Goal: Task Accomplishment & Management: Use online tool/utility

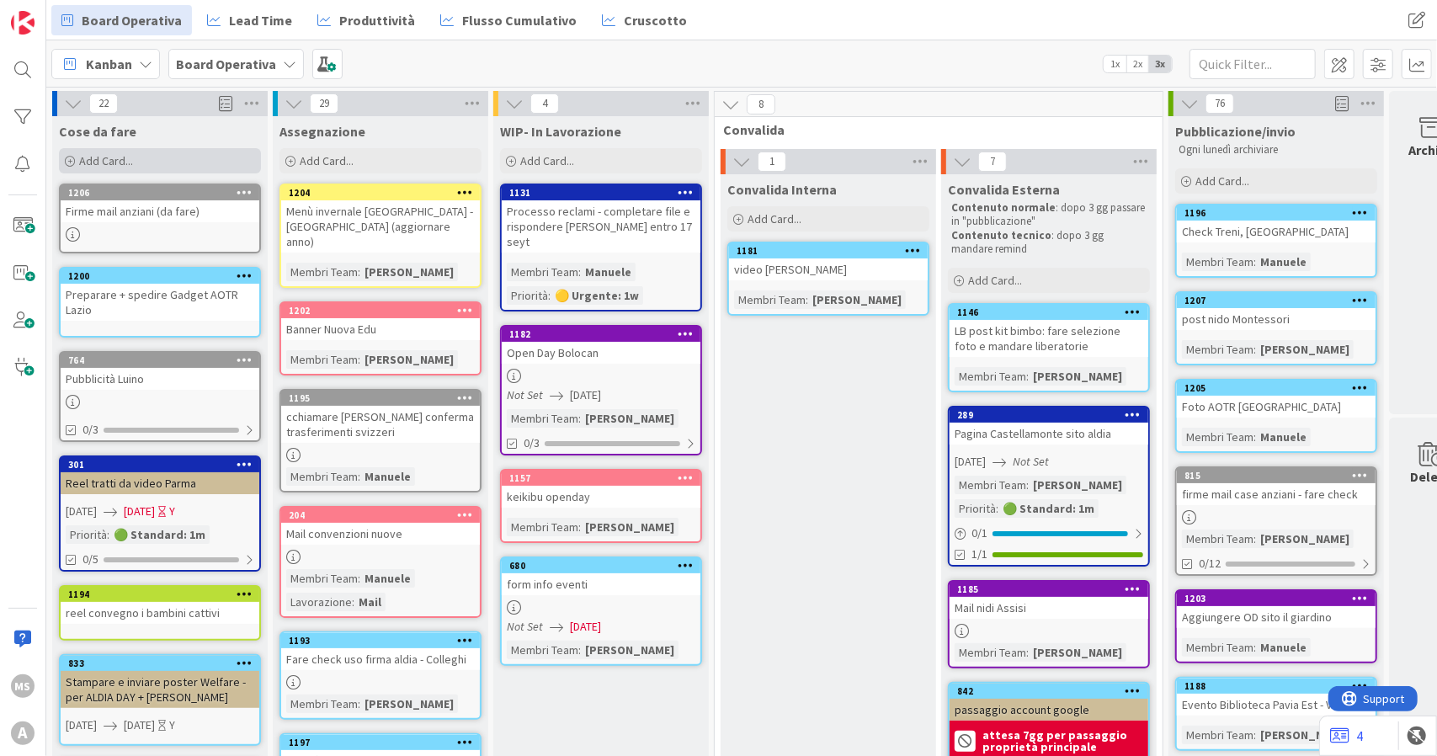
click at [153, 160] on div "Add Card..." at bounding box center [160, 160] width 202 height 25
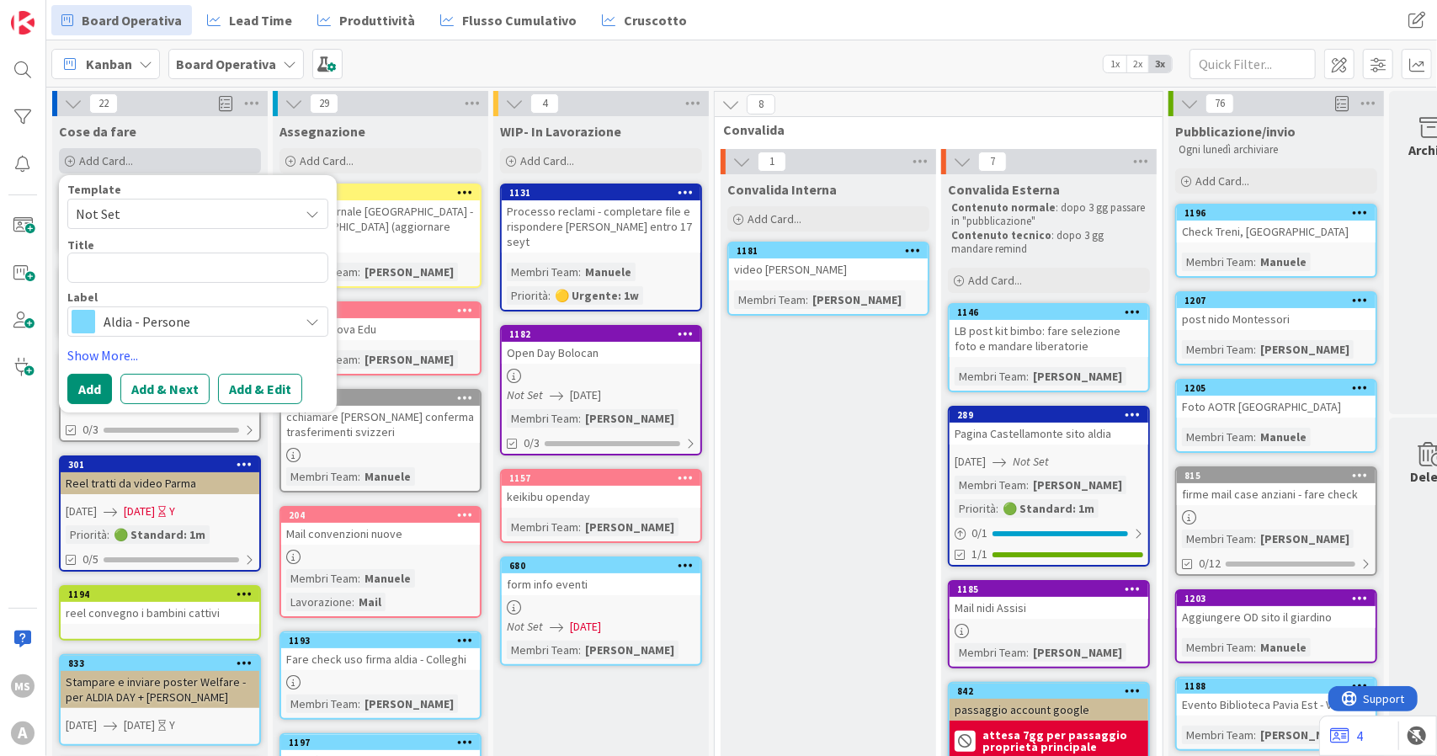
type textarea "x"
type textarea "M"
type textarea "x"
type textarea "Ma"
type textarea "x"
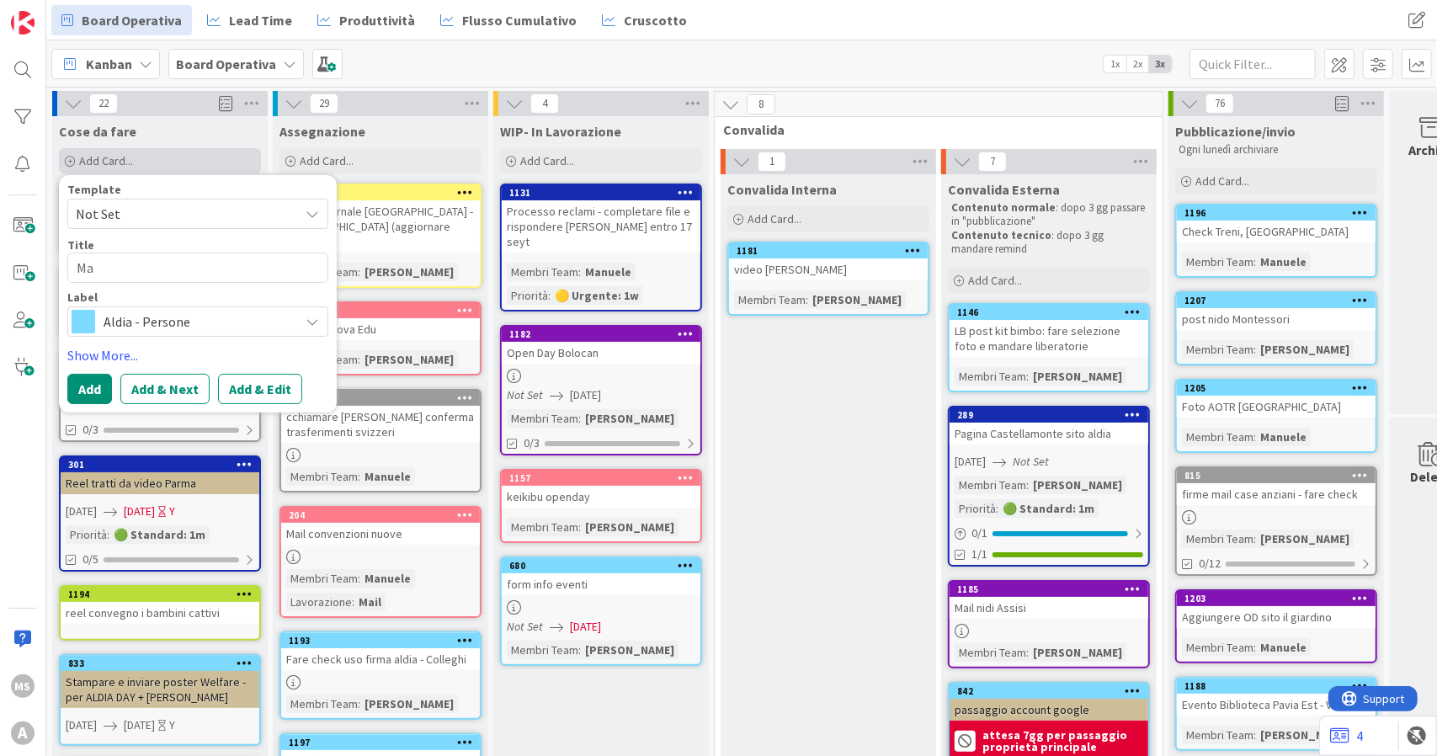
type textarea "Mai"
type textarea "x"
type textarea "Mail"
type textarea "x"
type textarea "Mail"
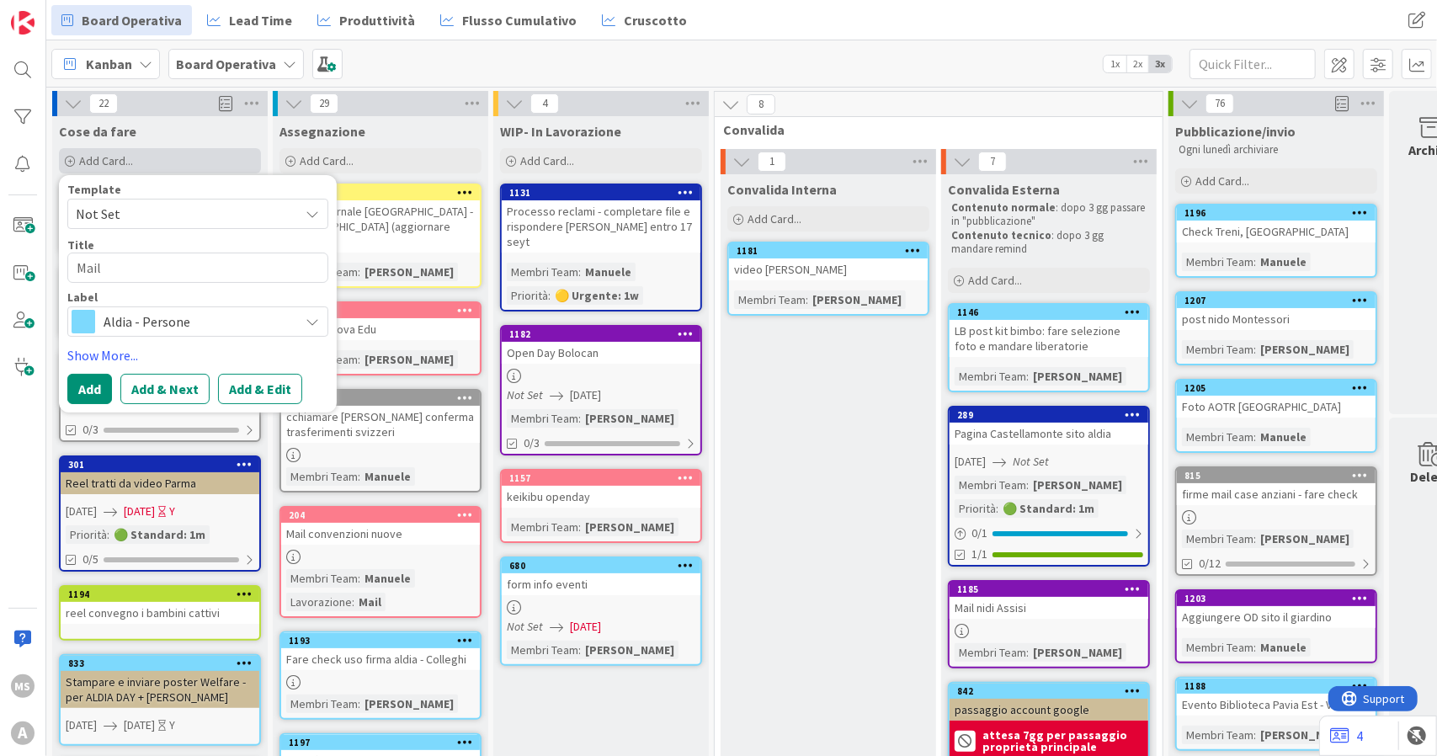
type textarea "x"
type textarea "Mail A"
type textarea "x"
type textarea "Mail AS"
type textarea "x"
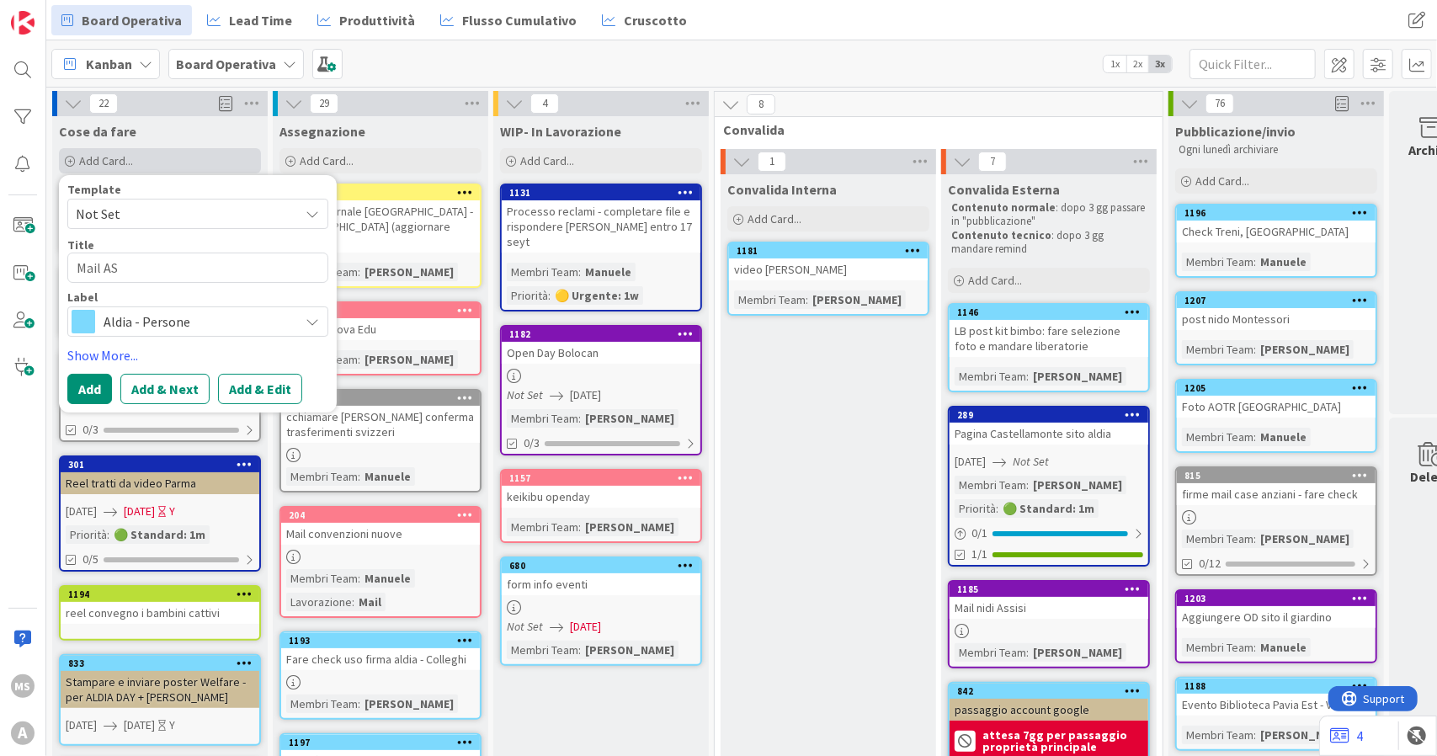
type textarea "Mail ASC"
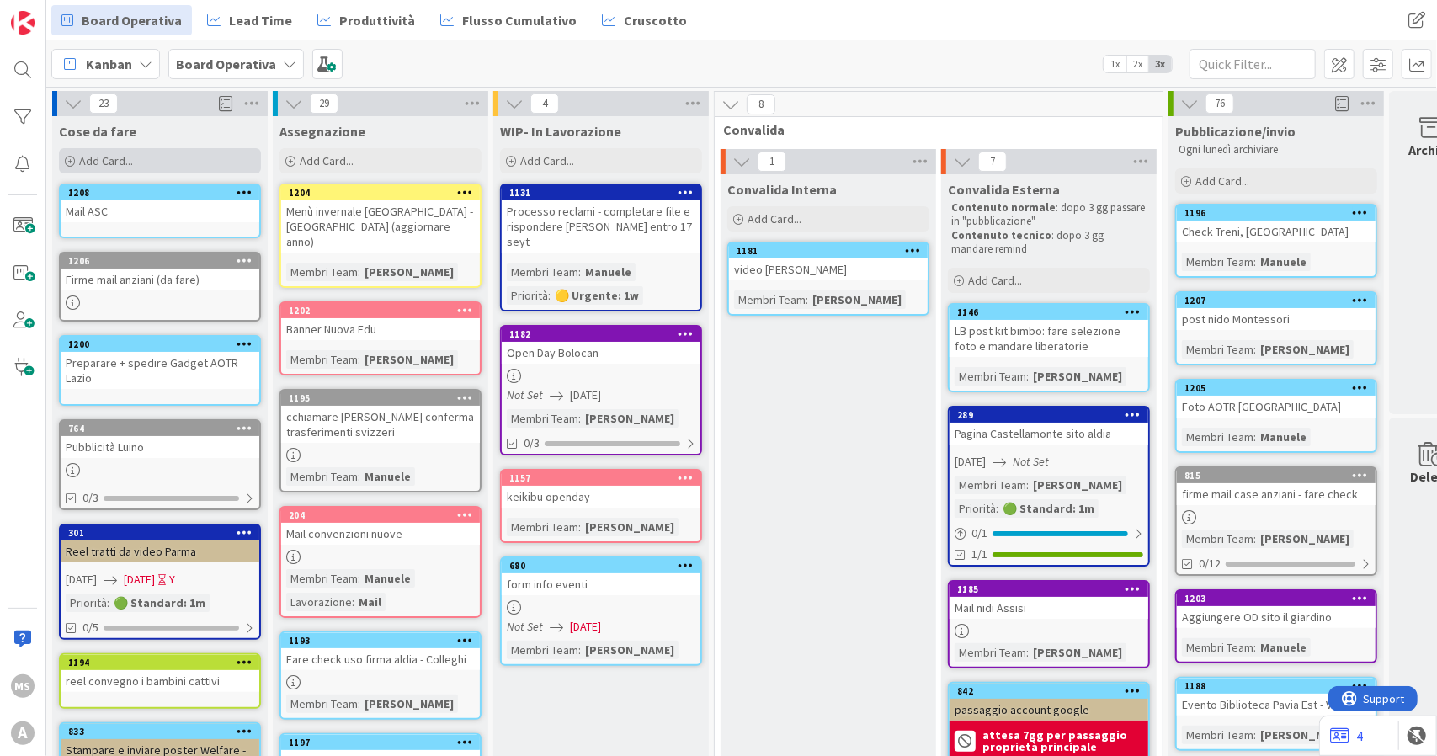
click at [158, 161] on div "Add Card..." at bounding box center [160, 160] width 202 height 25
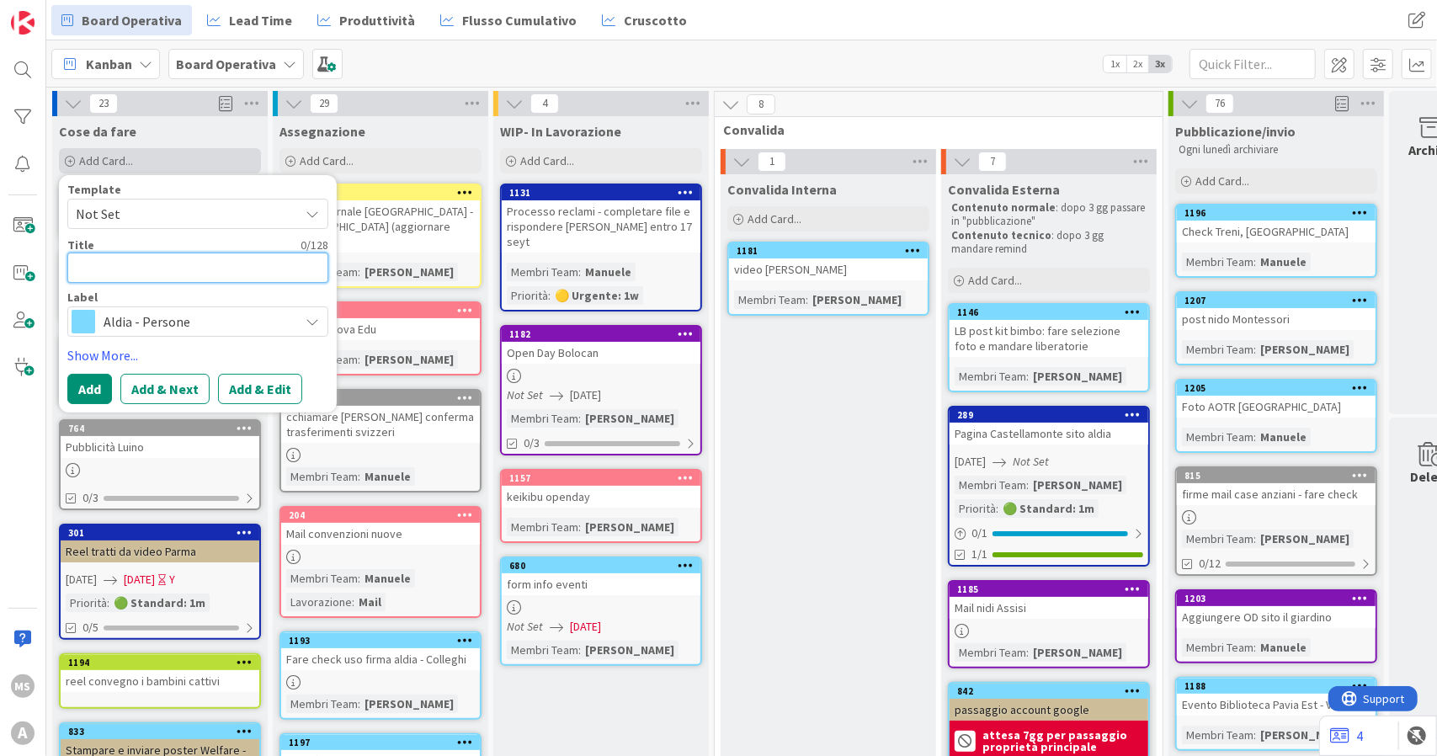
type textarea "x"
type textarea "A"
type textarea "x"
type textarea "At"
type textarea "x"
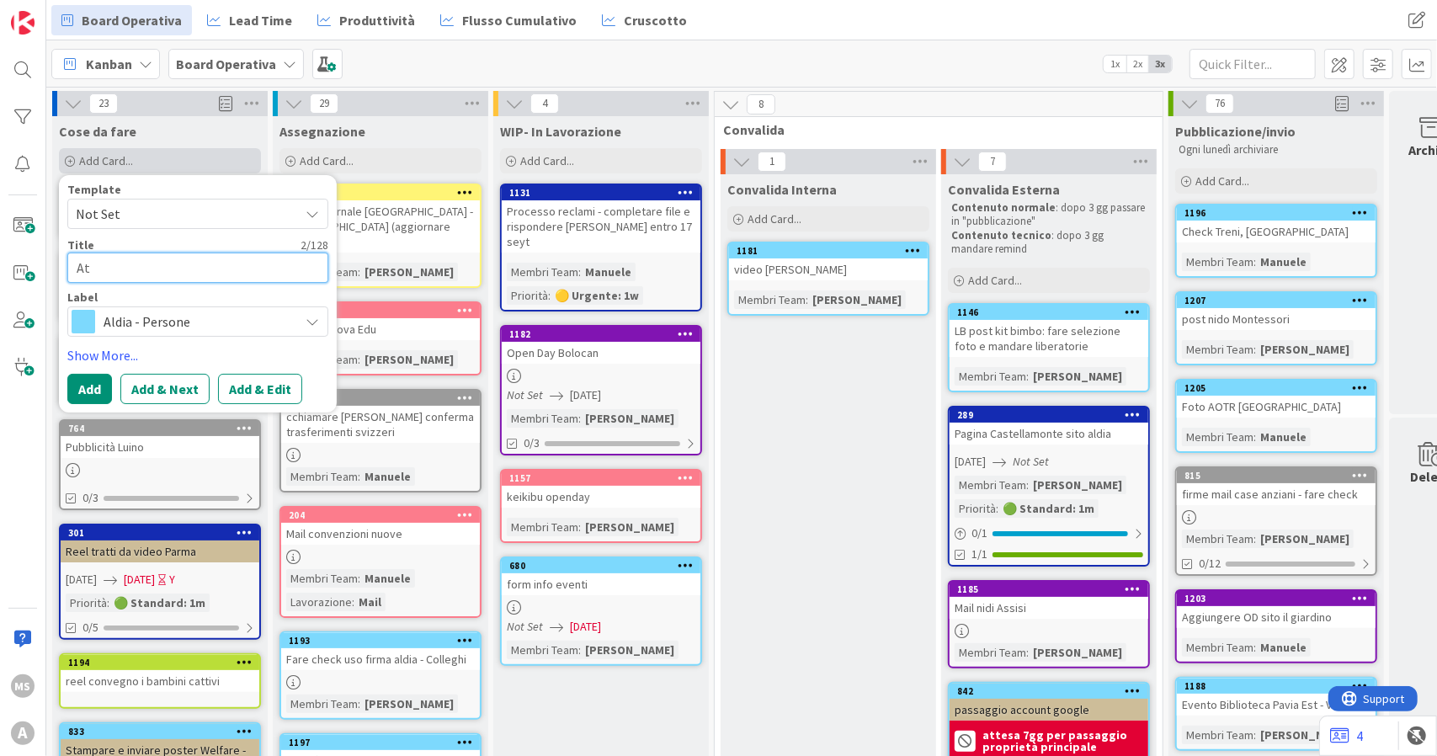
type textarea "Att"
type textarea "x"
type textarea "Atte"
type textarea "x"
type textarea "Attes"
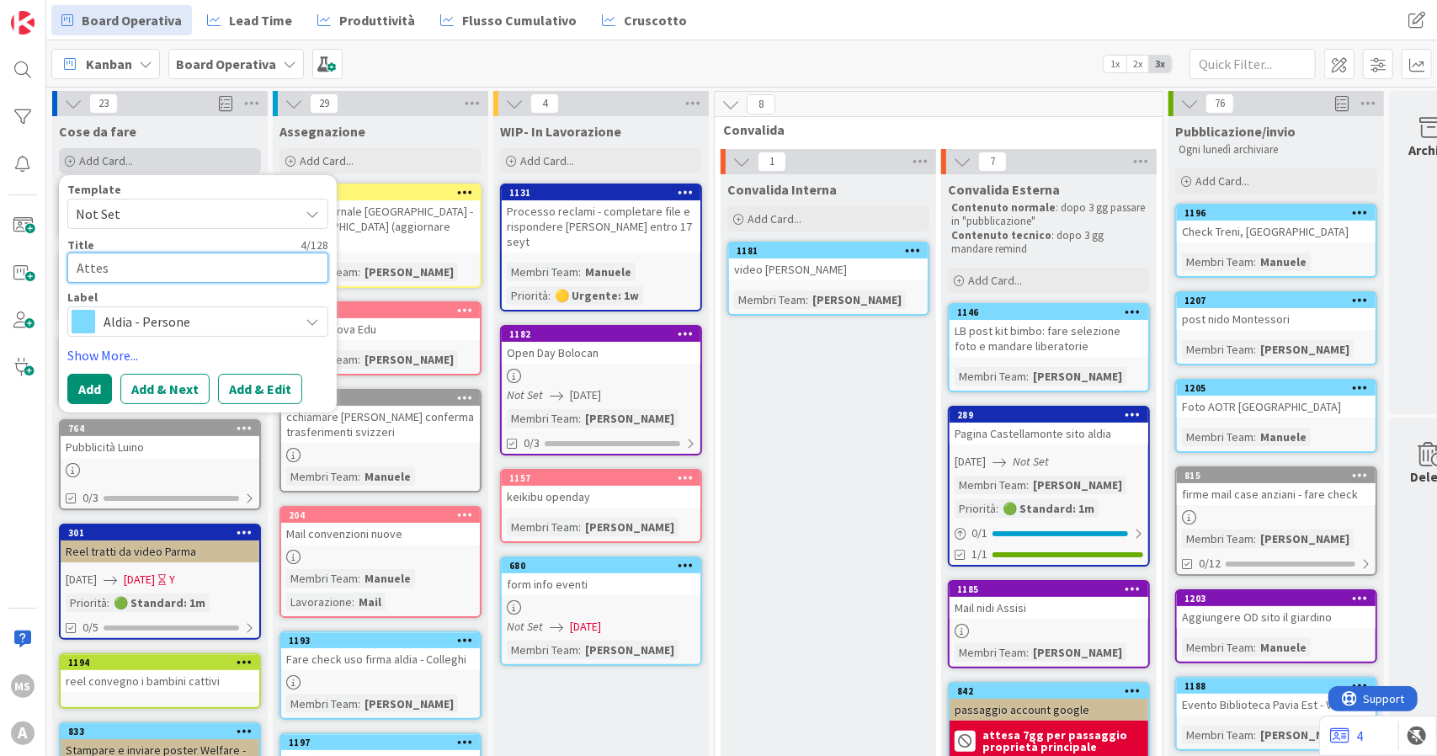
type textarea "x"
type textarea "Attesta"
type textarea "x"
type textarea "Attestat"
type textarea "x"
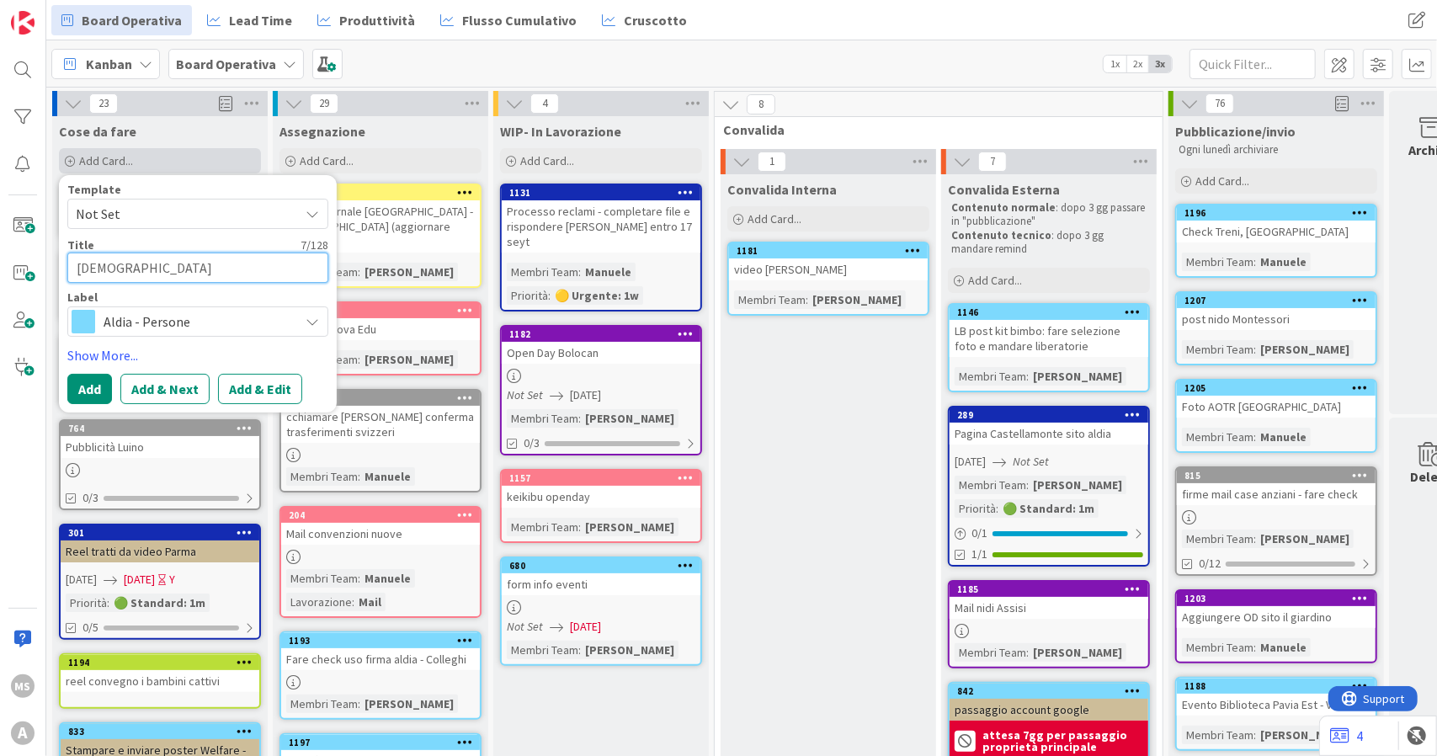
type textarea "Attestato"
type textarea "x"
type textarea "Attestato"
type textarea "x"
type textarea "Attestato p"
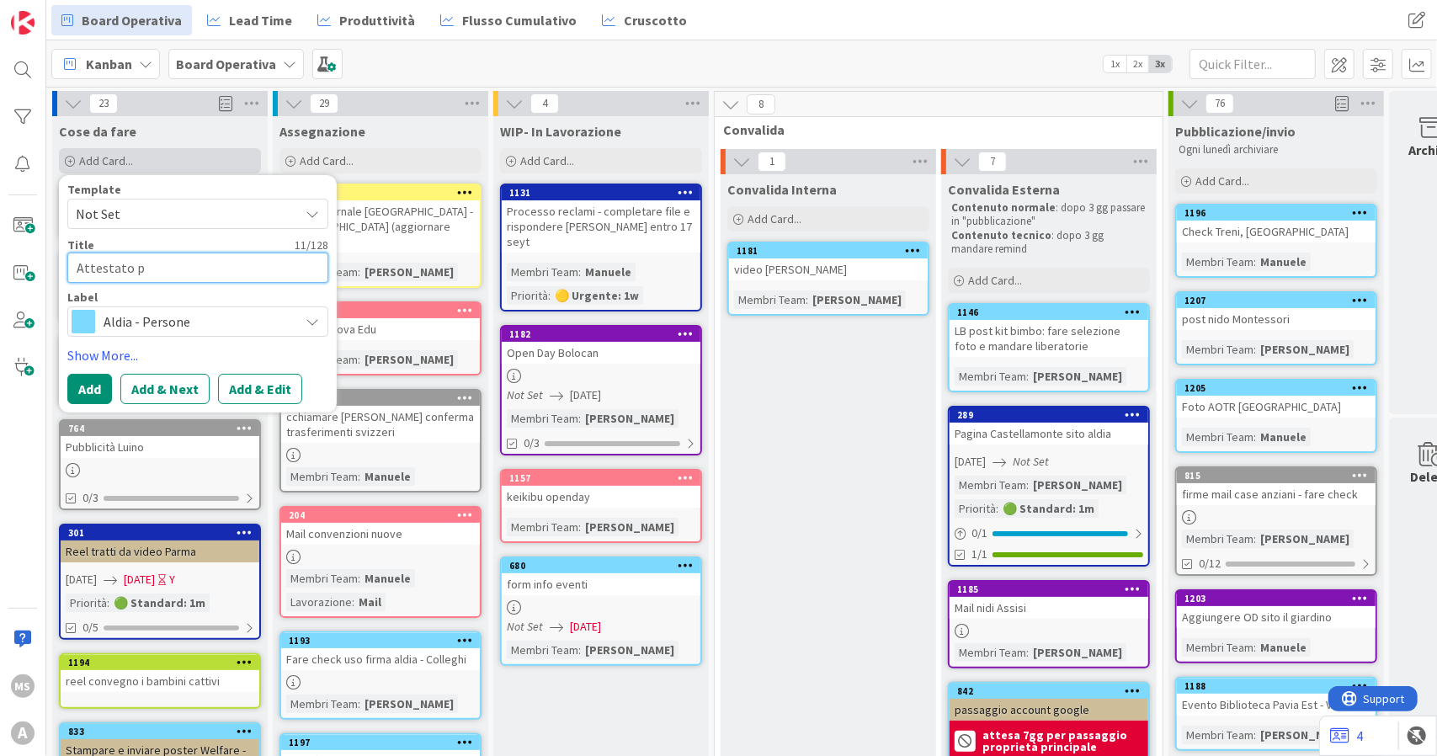
type textarea "x"
type textarea "Attestato pa"
type textarea "x"
type textarea "Attestato par"
type textarea "x"
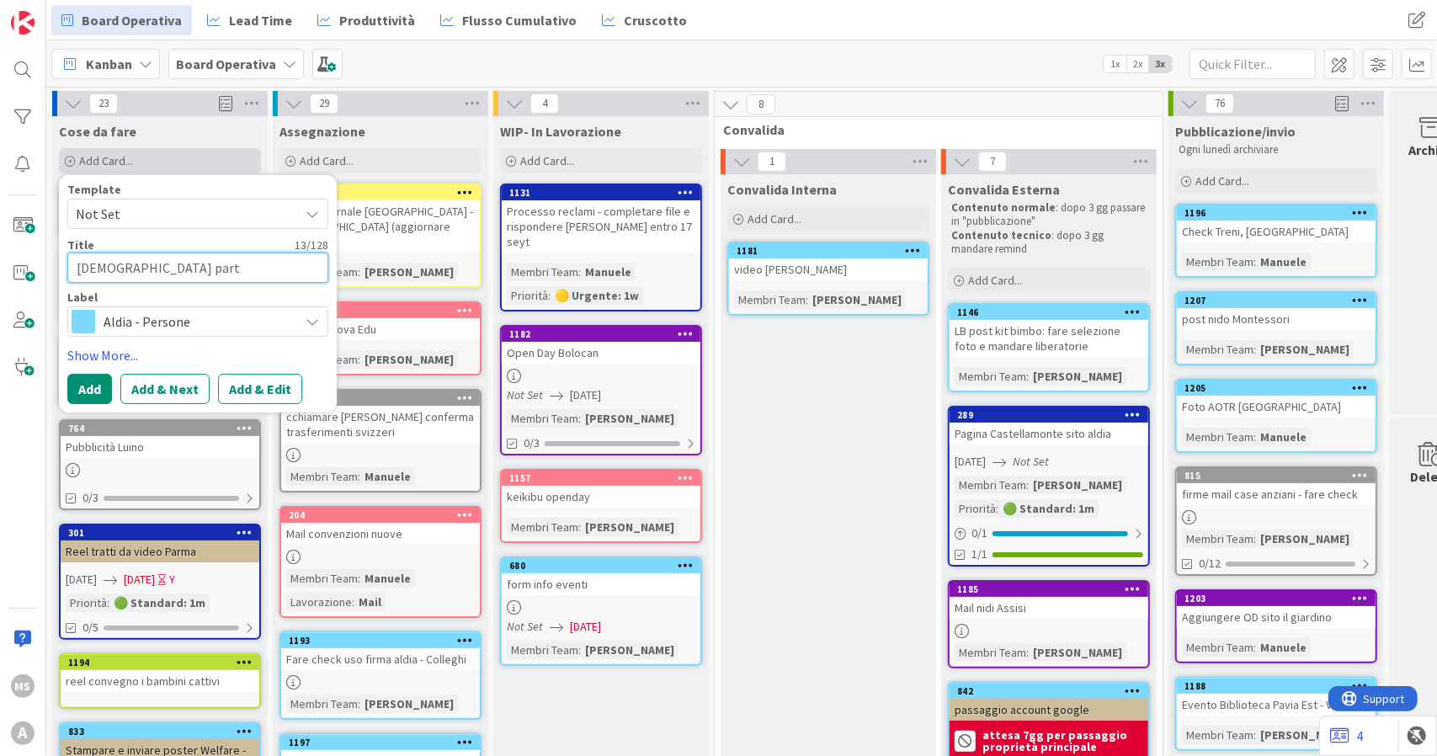
type textarea "Attestato parte"
type textarea "x"
type textarea "Attestato partec"
type textarea "x"
type textarea "Attestato parteci"
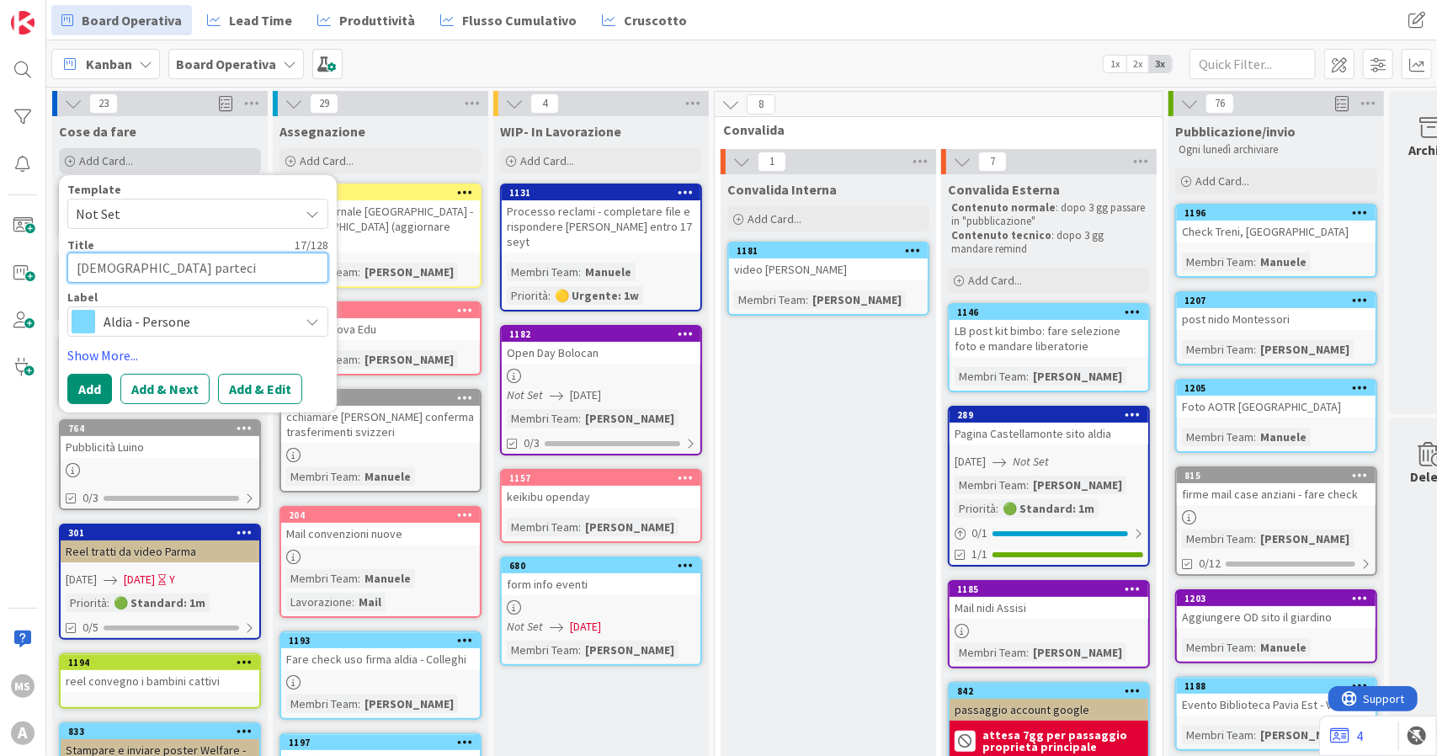
type textarea "x"
type textarea "Attestato partecip"
type textarea "x"
type textarea "Attestato partecipa"
type textarea "x"
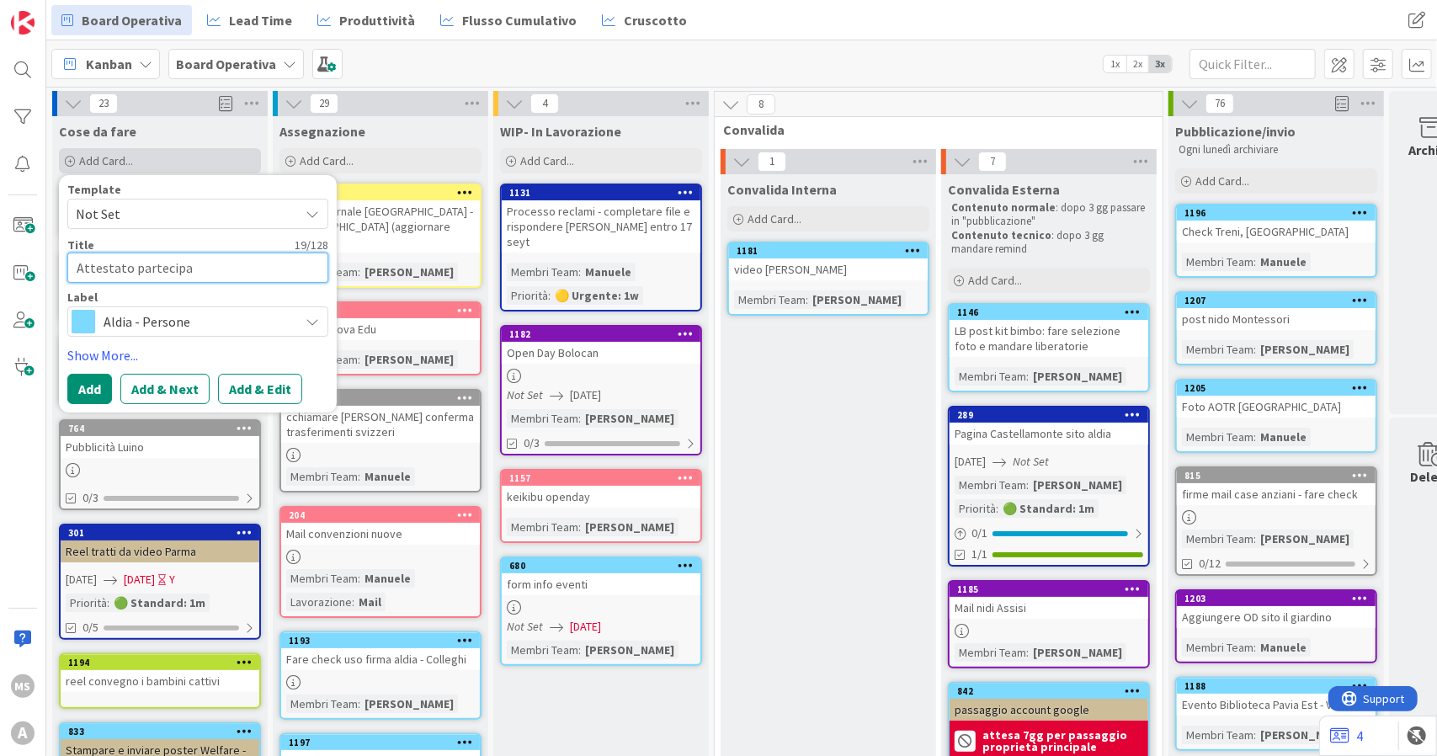
type textarea "Attestato partecipaz"
type textarea "x"
type textarea "Attestato partecipazi"
type textarea "x"
type textarea "Attestato partecipazio"
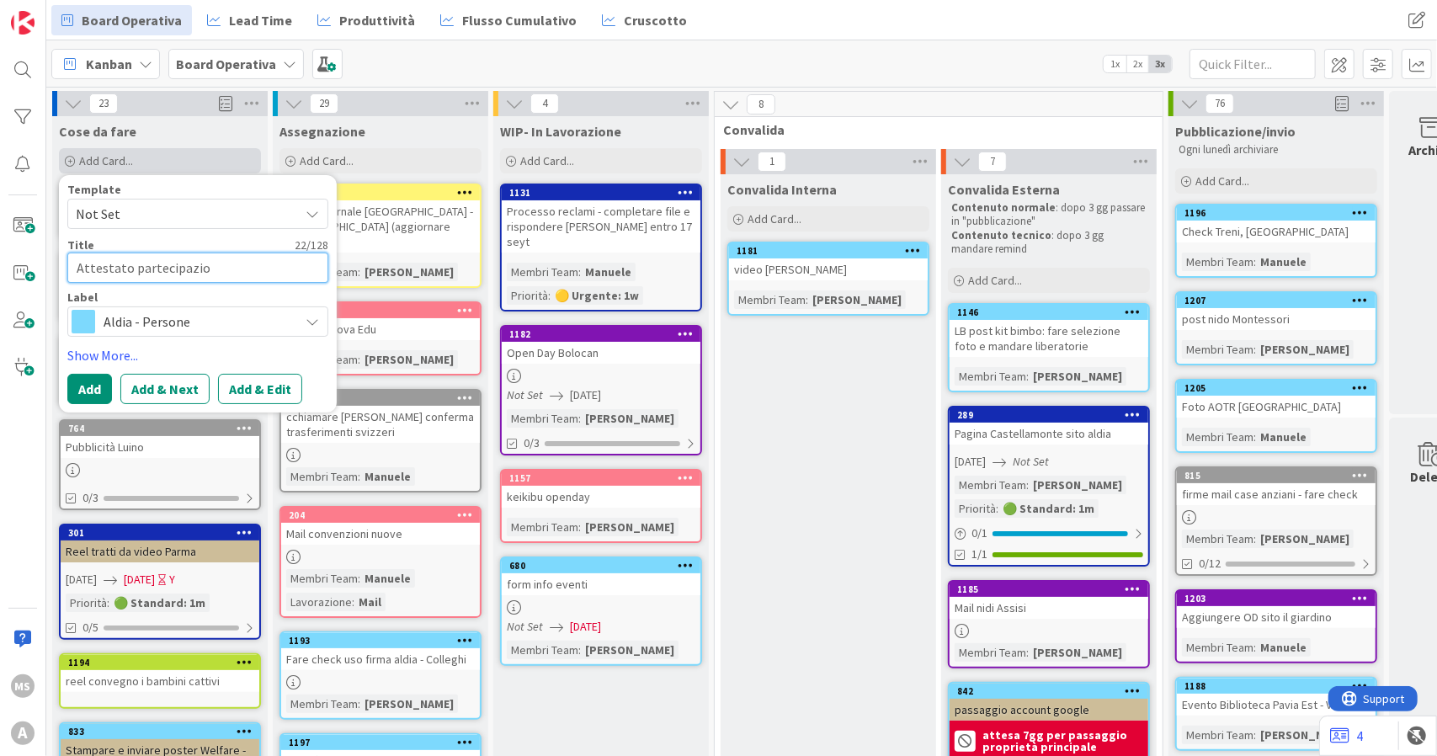
type textarea "x"
type textarea "Attestato partecipazion"
type textarea "x"
type textarea "Attestato partecipazione"
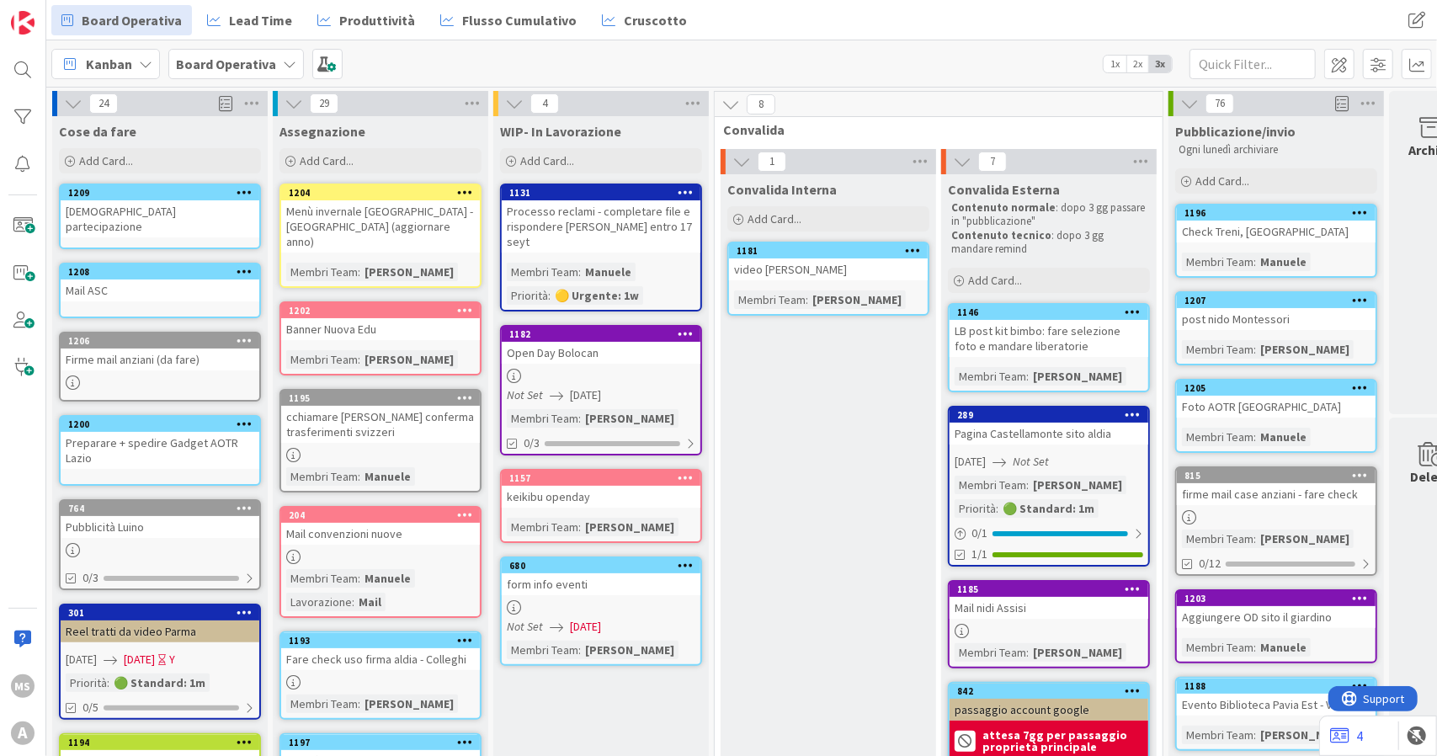
click at [173, 200] on div "Attestato partecipazione" at bounding box center [160, 218] width 199 height 37
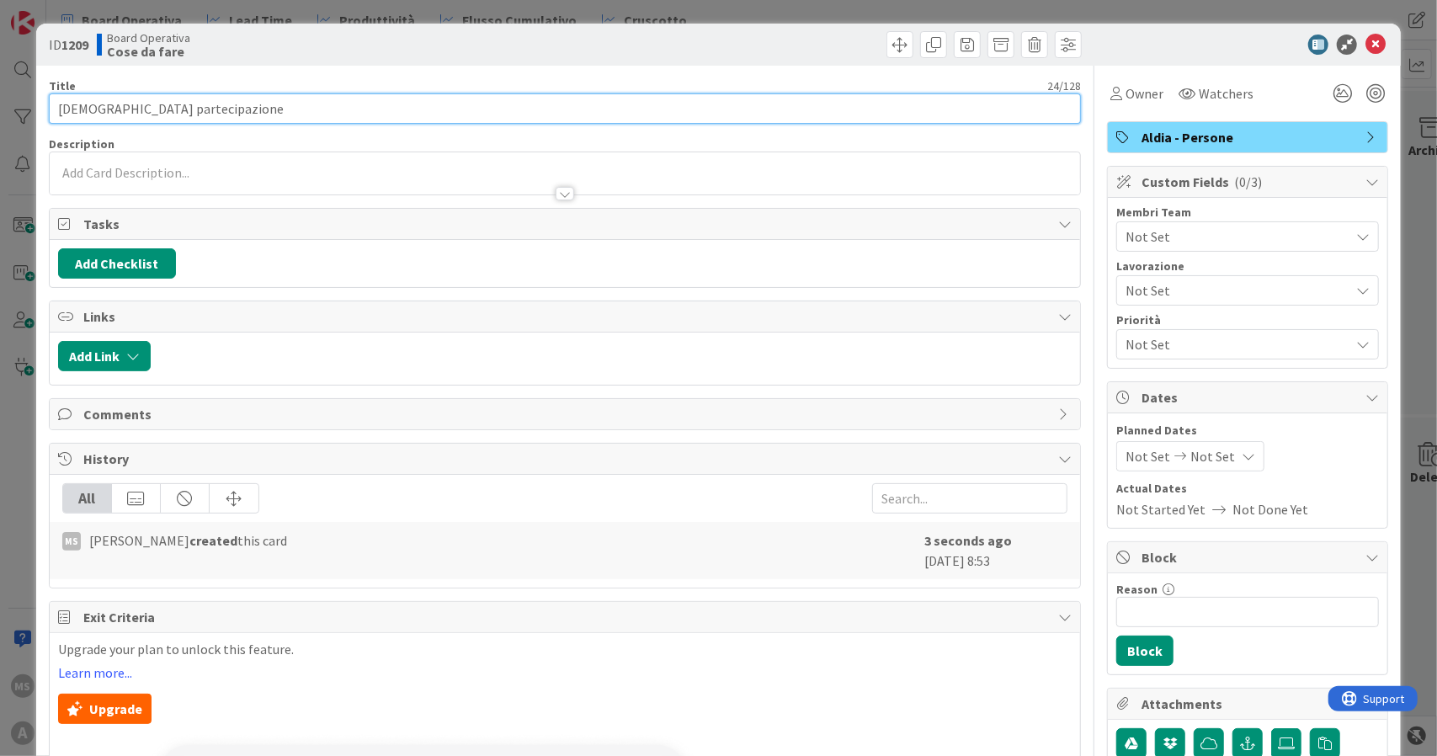
click at [246, 108] on input "Attestato partecipazione" at bounding box center [565, 108] width 1033 height 30
type input "Attestato partecipazione"
click at [657, 103] on input "Attestato partecipazione" at bounding box center [565, 108] width 1033 height 30
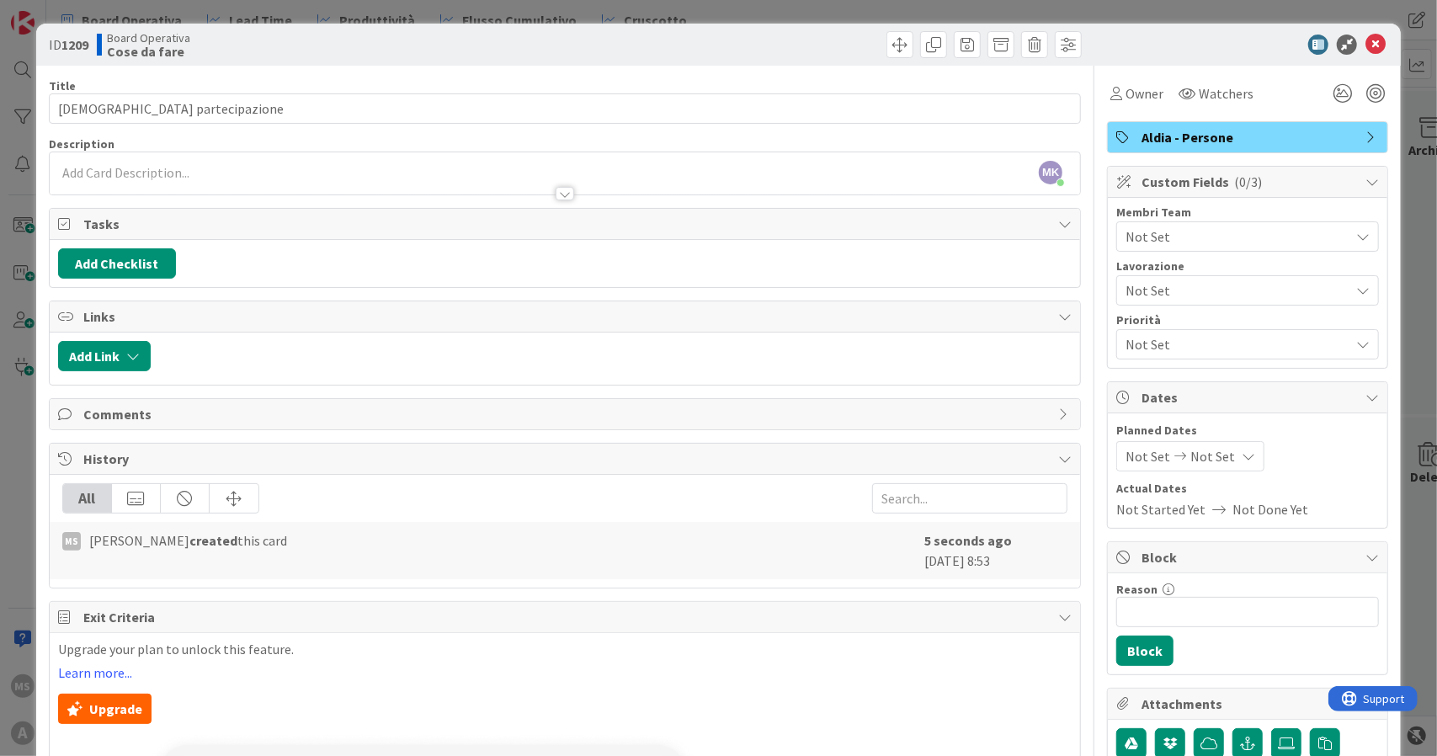
click at [655, 189] on div at bounding box center [565, 186] width 1031 height 18
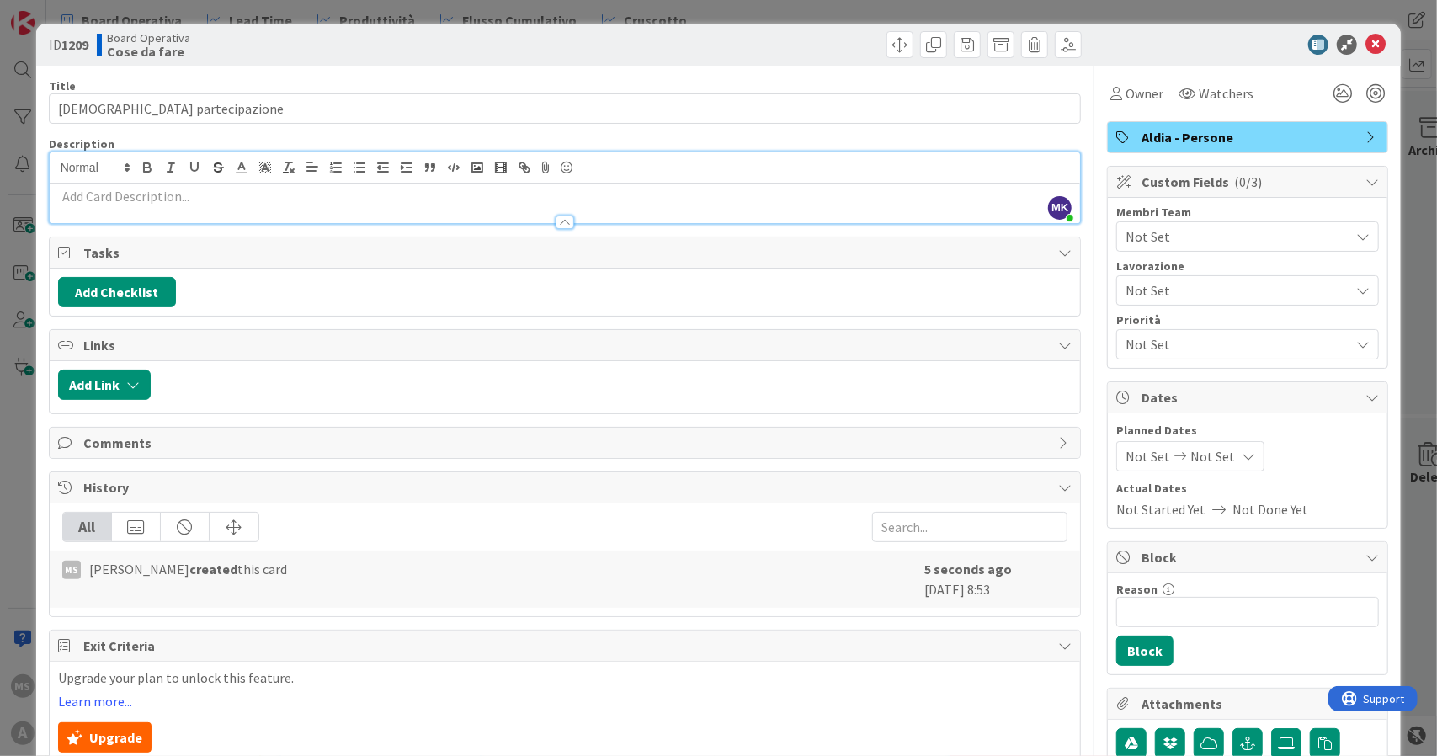
click at [264, 195] on p at bounding box center [565, 196] width 1014 height 19
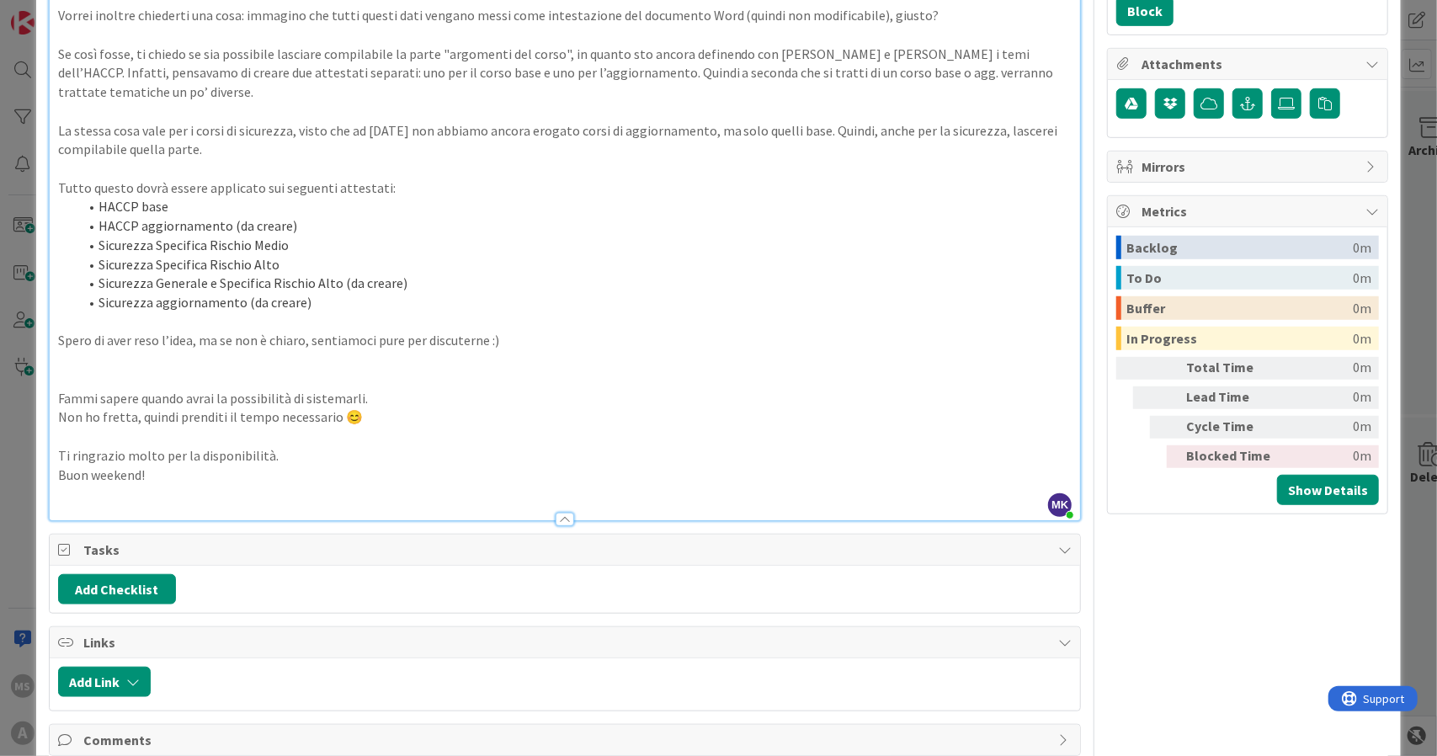
scroll to position [702, 0]
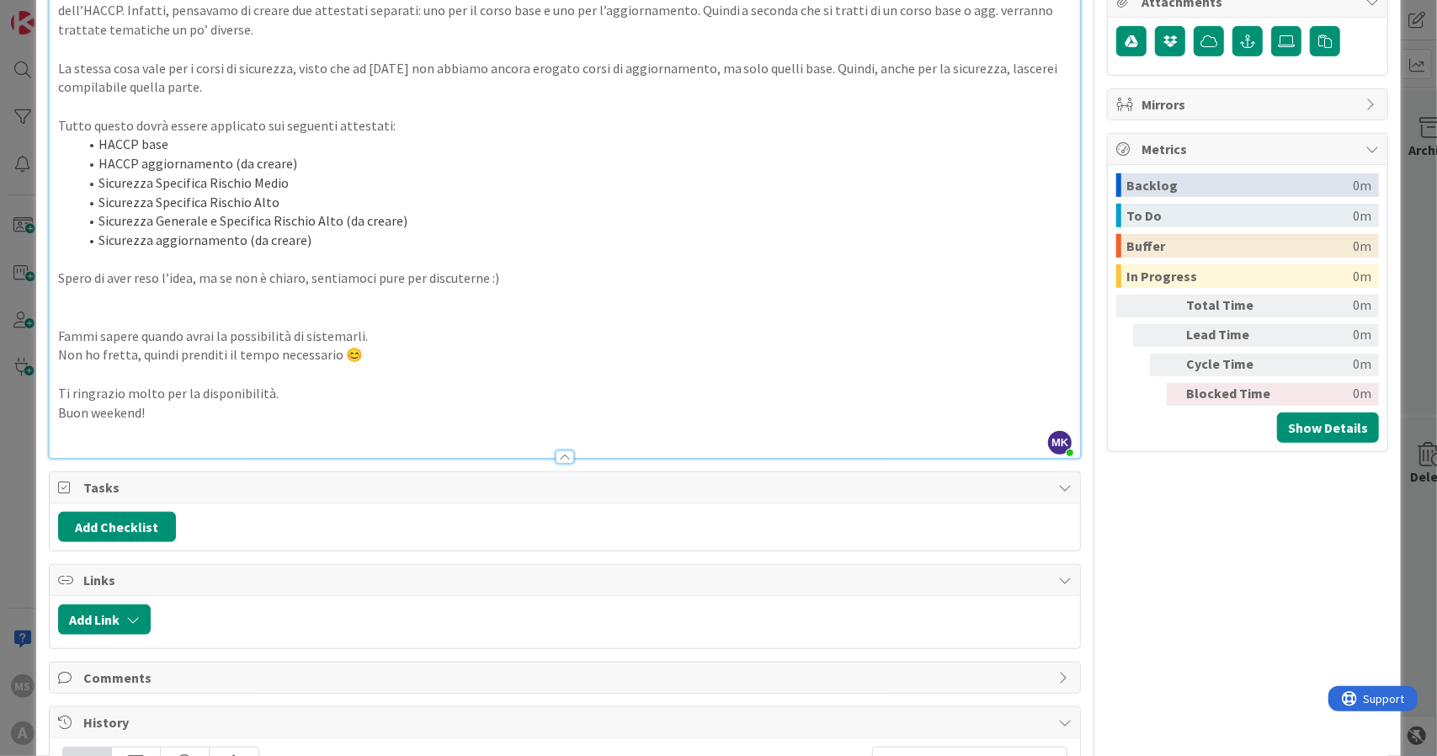
click at [256, 403] on p "Buon weekend!" at bounding box center [565, 412] width 1014 height 19
drag, startPoint x: 146, startPoint y: 393, endPoint x: 39, endPoint y: 375, distance: 109.3
click at [39, 375] on div "ID 1209 Board Operativa Cose da fare Title 25 / 128 Attestato partecipazione De…" at bounding box center [718, 445] width 1365 height 2246
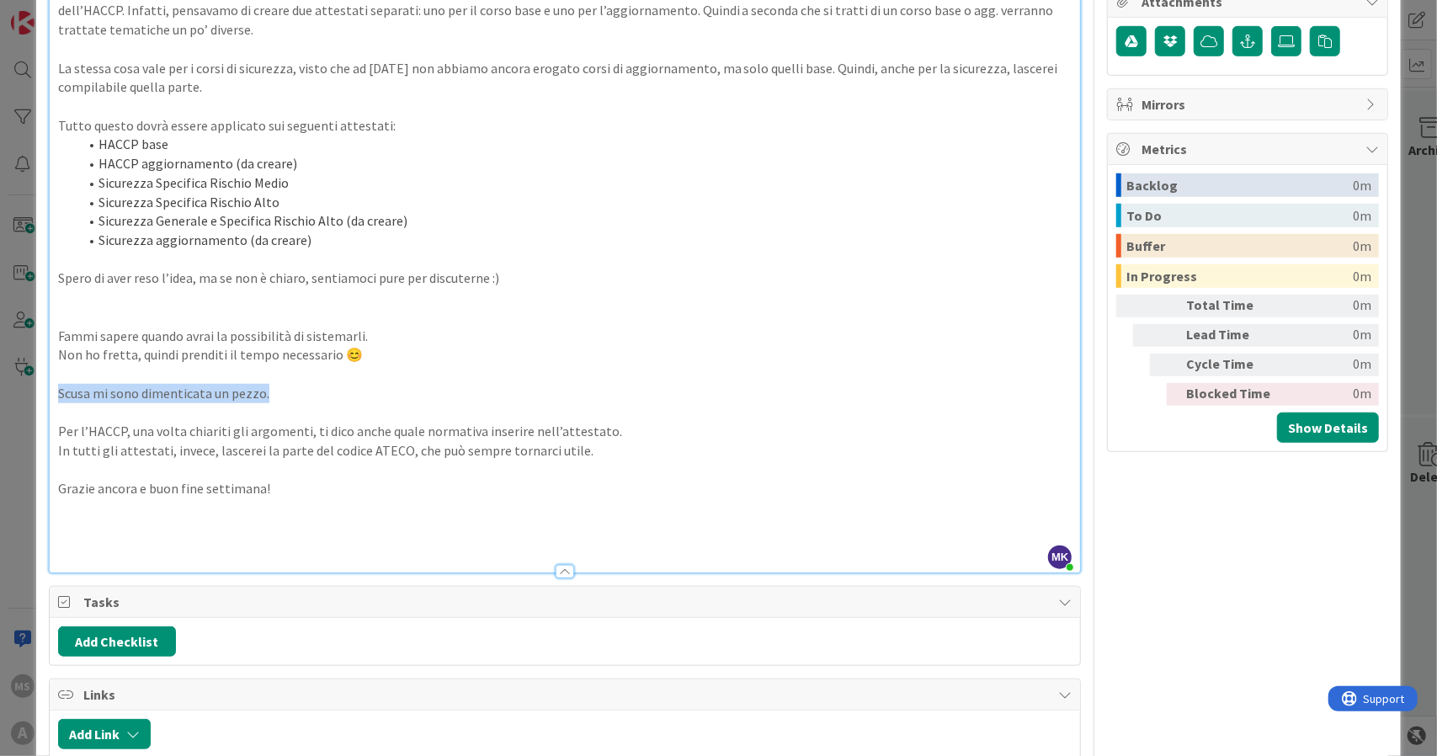
drag, startPoint x: 276, startPoint y: 367, endPoint x: 16, endPoint y: 364, distance: 260.1
click at [16, 364] on div "ID 1209 Board Operativa Cose da fare Title 25 / 128 Attestato partecipazione De…" at bounding box center [718, 378] width 1437 height 756
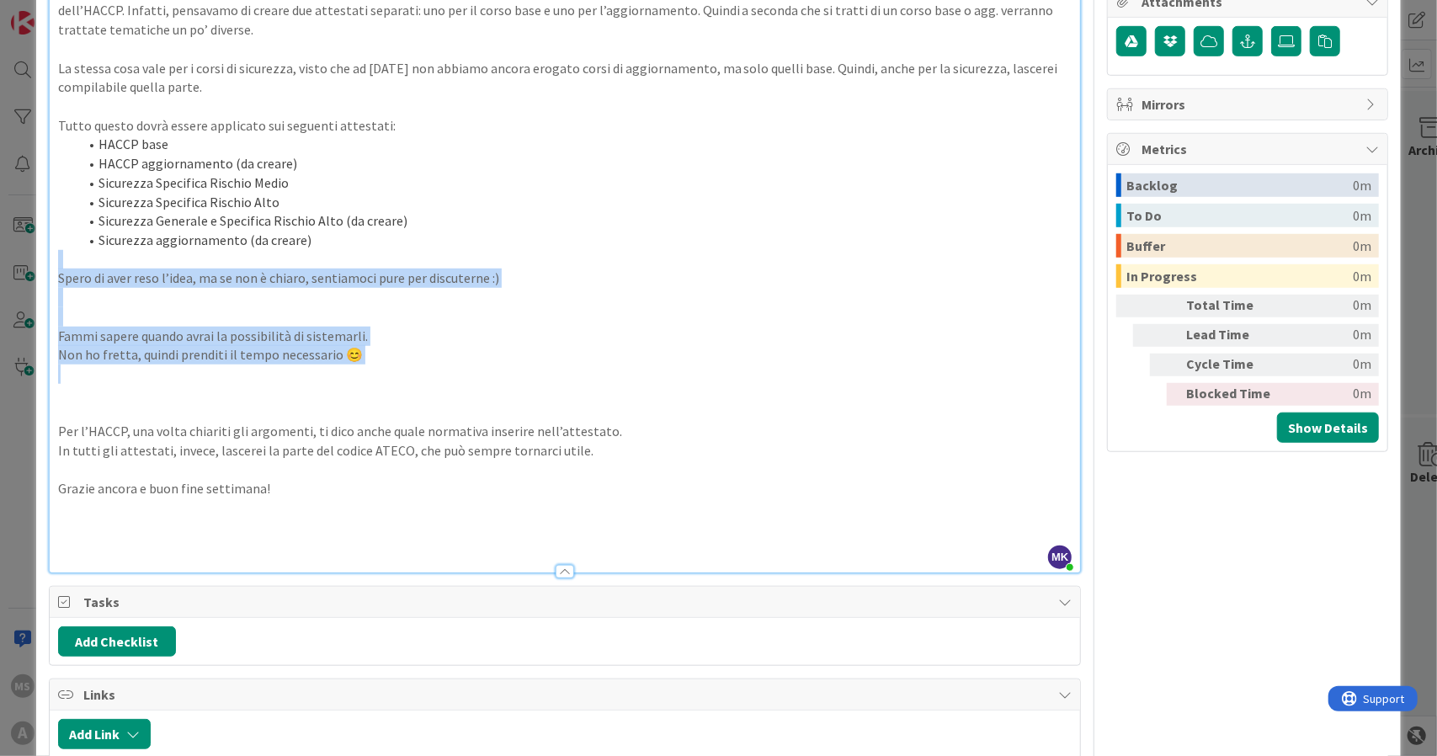
drag, startPoint x: 289, startPoint y: 338, endPoint x: 30, endPoint y: 247, distance: 274.2
click at [30, 247] on div "ID 1209 Board Operativa Cose da fare Title 25 / 128 Attestato partecipazione De…" at bounding box center [718, 378] width 1437 height 756
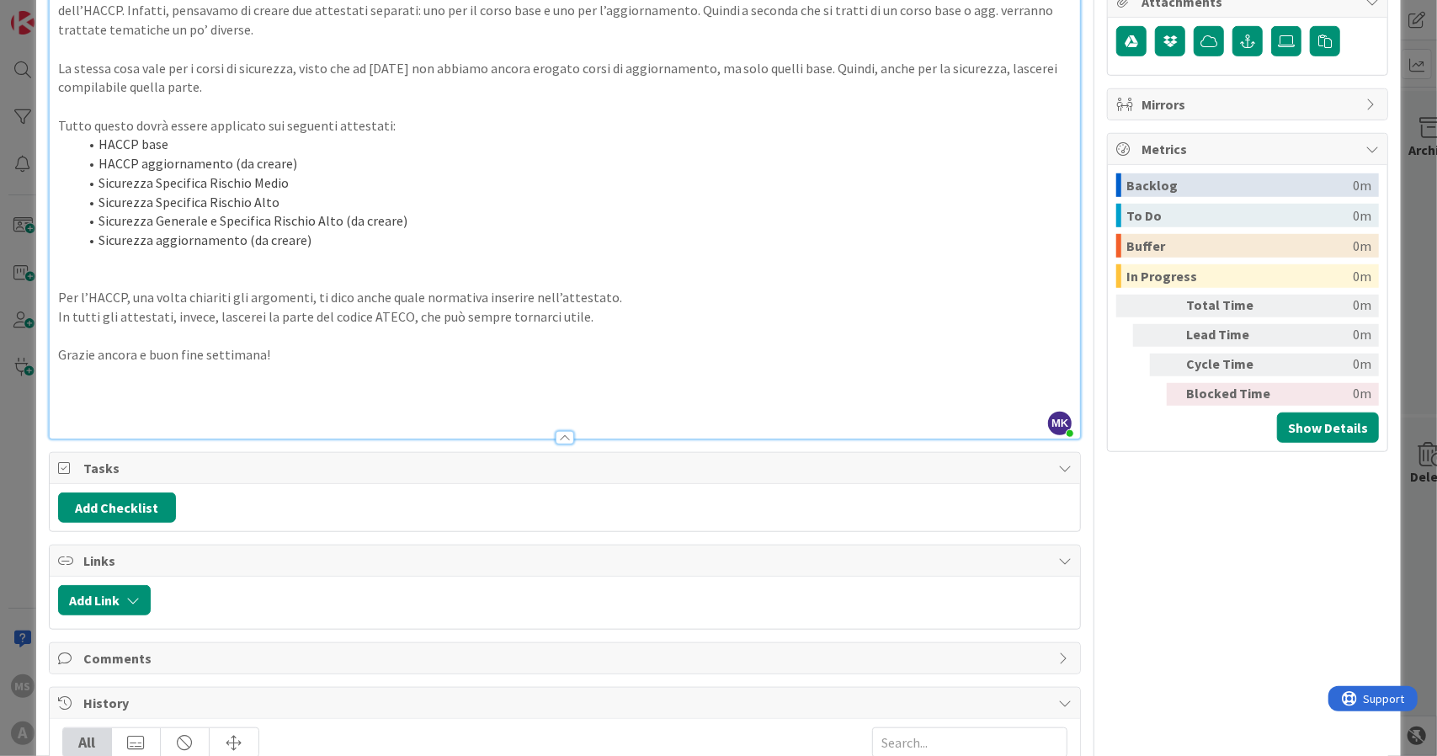
click at [91, 269] on p at bounding box center [565, 278] width 1014 height 19
drag, startPoint x: 308, startPoint y: 359, endPoint x: 0, endPoint y: 341, distance: 308.6
click at [0, 341] on div "ID 1209 Board Operativa Cose da fare Title 25 / 128 Attestato partecipazione De…" at bounding box center [718, 378] width 1437 height 756
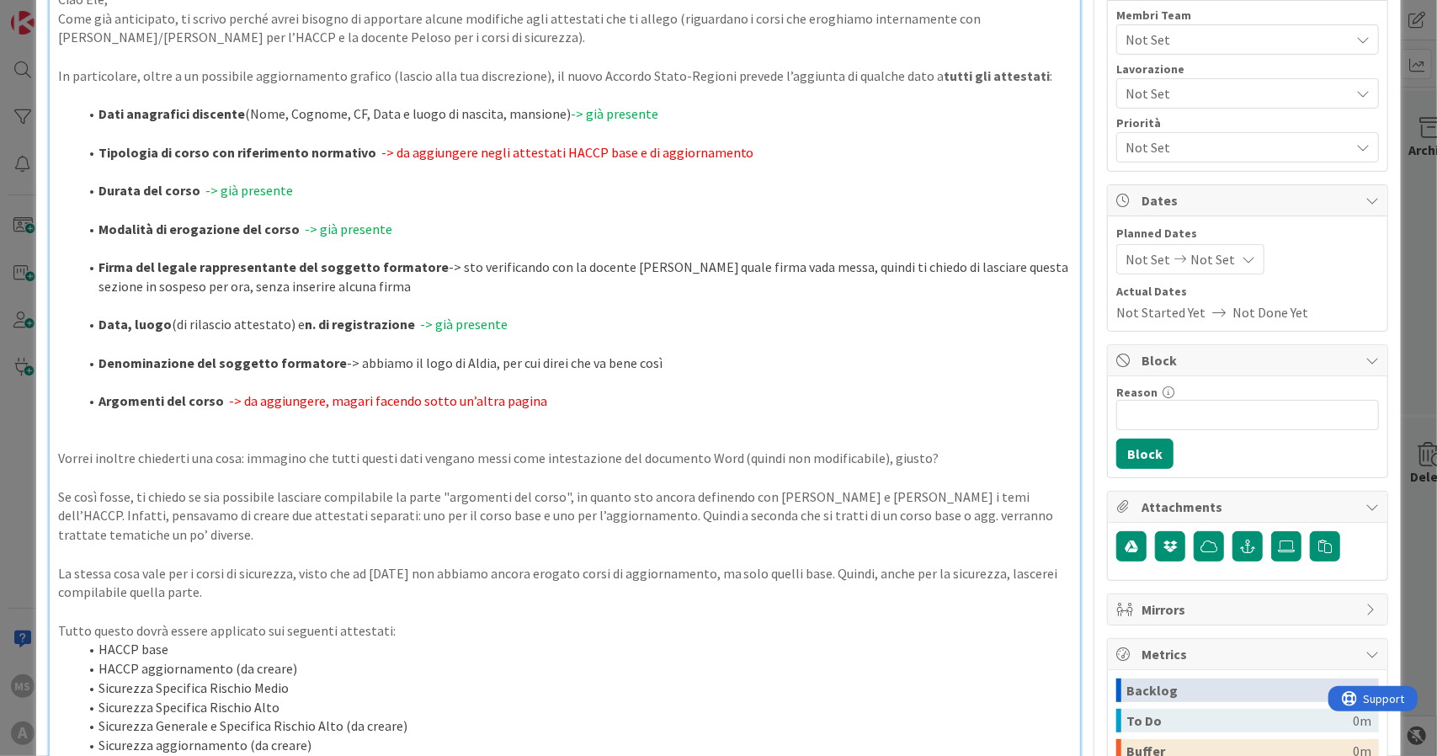
scroll to position [0, 0]
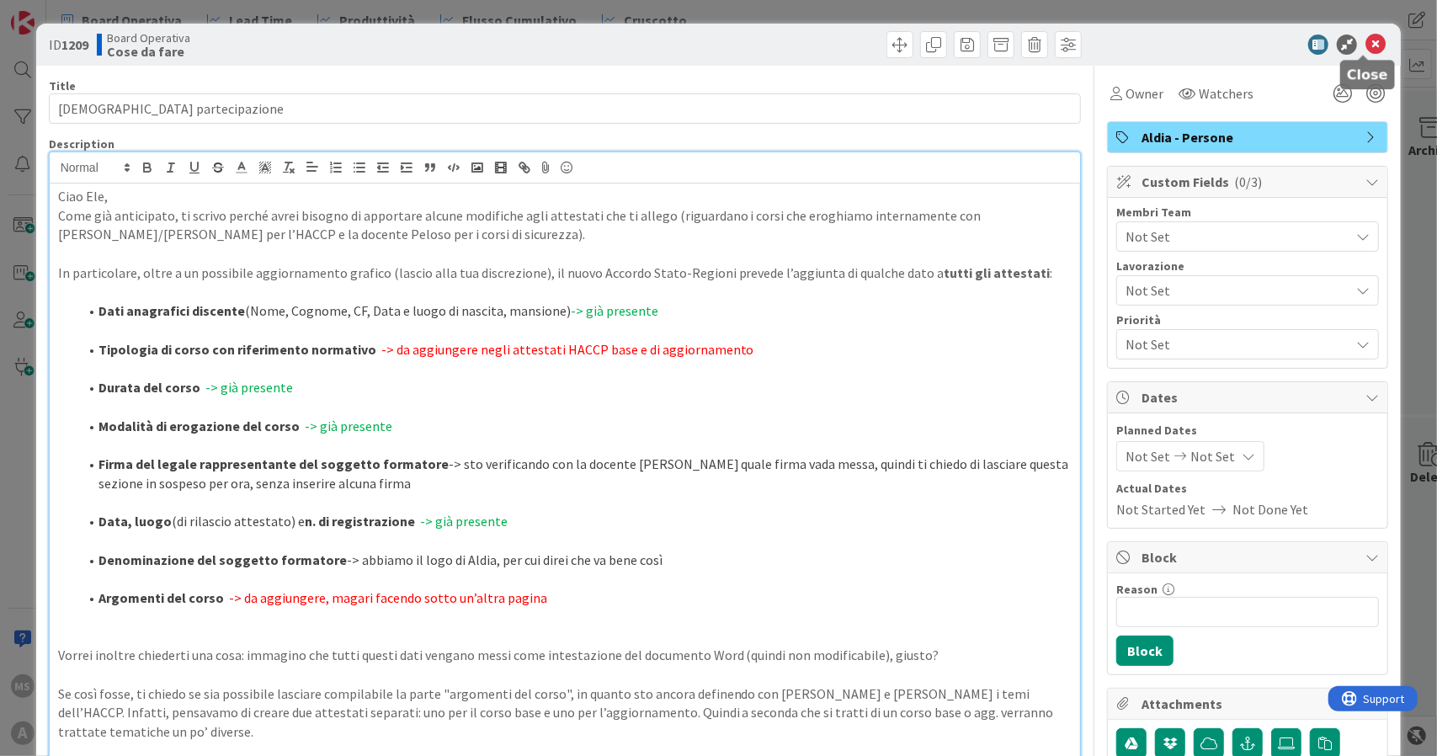
click at [1365, 43] on icon at bounding box center [1375, 45] width 20 height 20
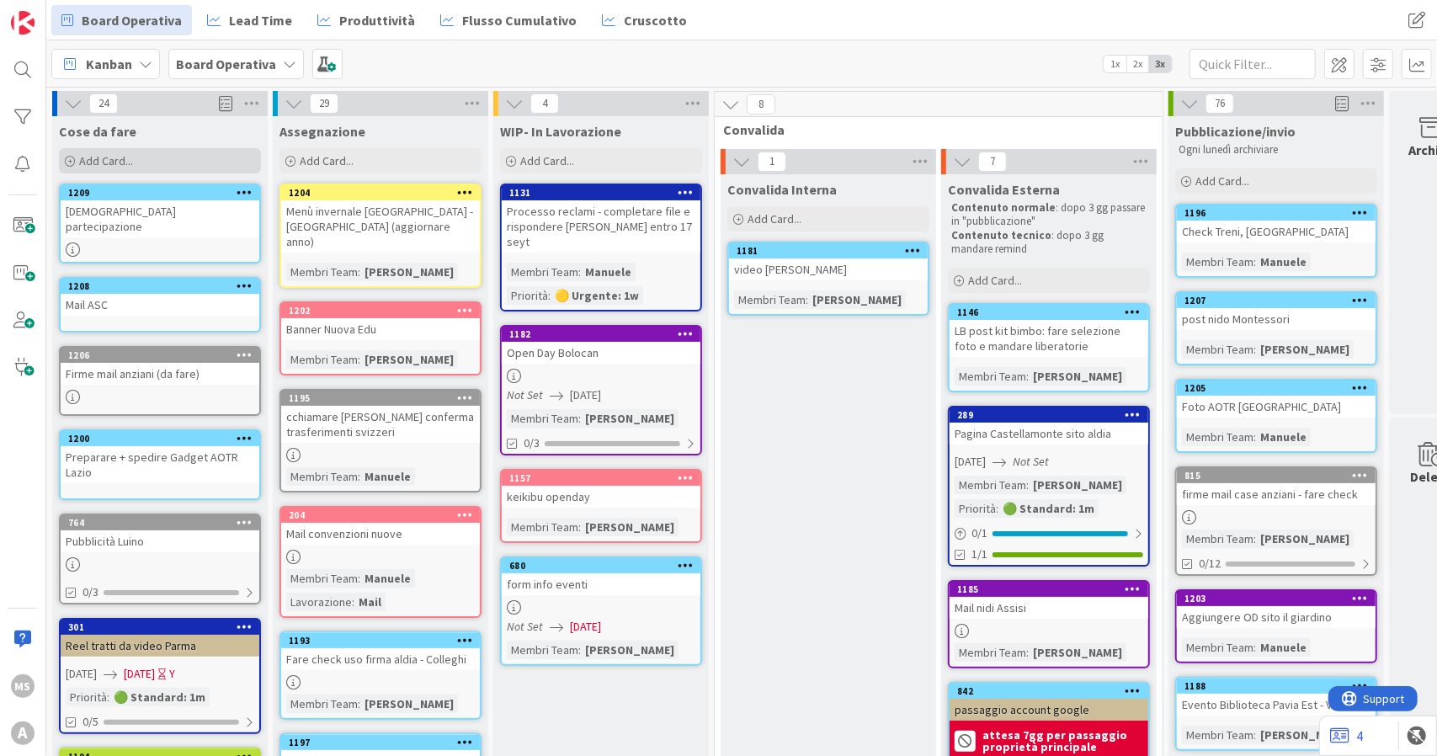
click at [166, 164] on div "Add Card..." at bounding box center [160, 160] width 202 height 25
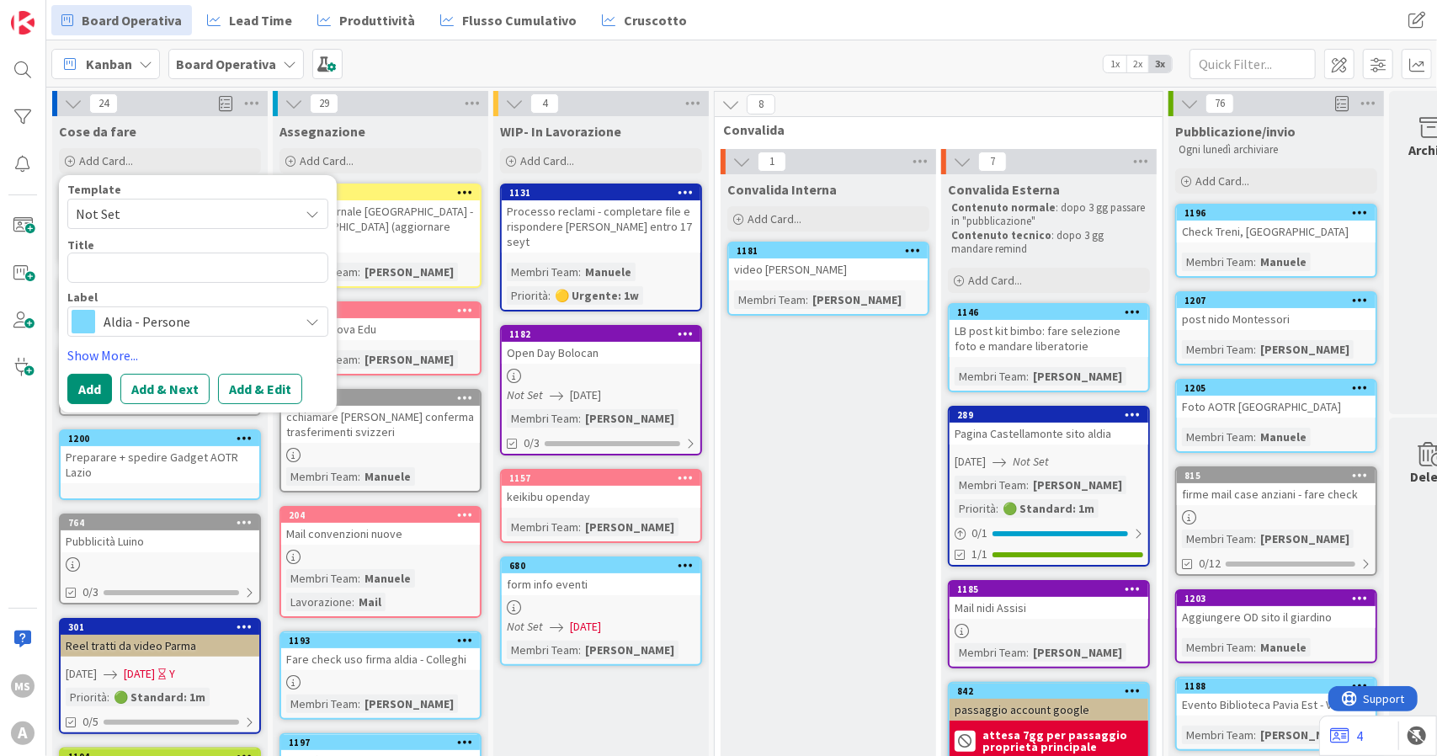
click at [857, 68] on div "Kanban Board Operativa 1x 2x 3x" at bounding box center [741, 63] width 1391 height 46
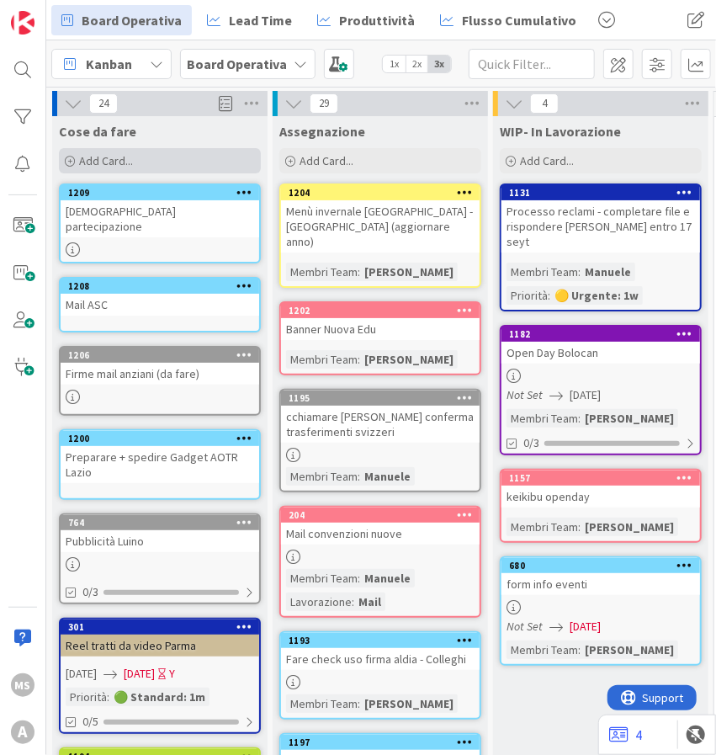
click at [131, 156] on span "Add Card..." at bounding box center [106, 160] width 54 height 15
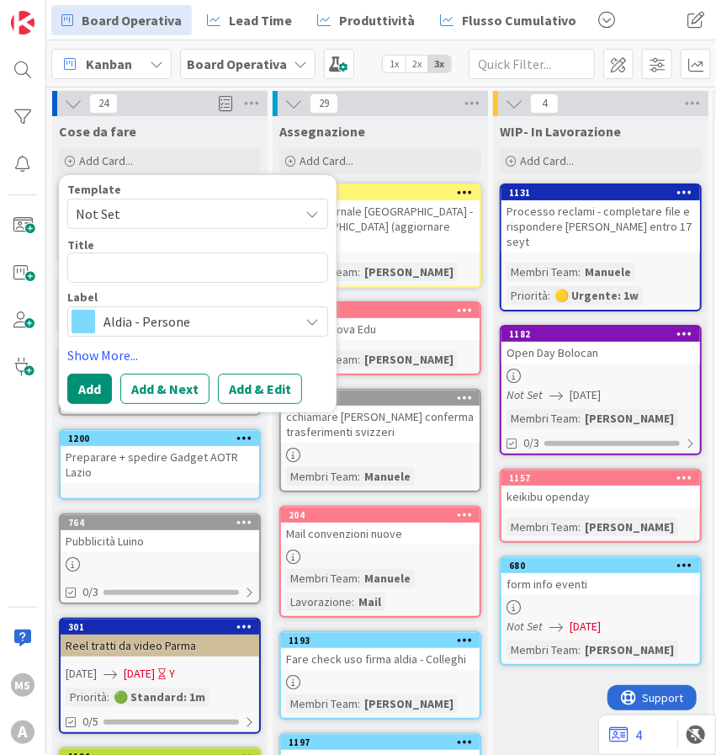
click at [146, 313] on span "Aldia - Persone" at bounding box center [197, 322] width 187 height 24
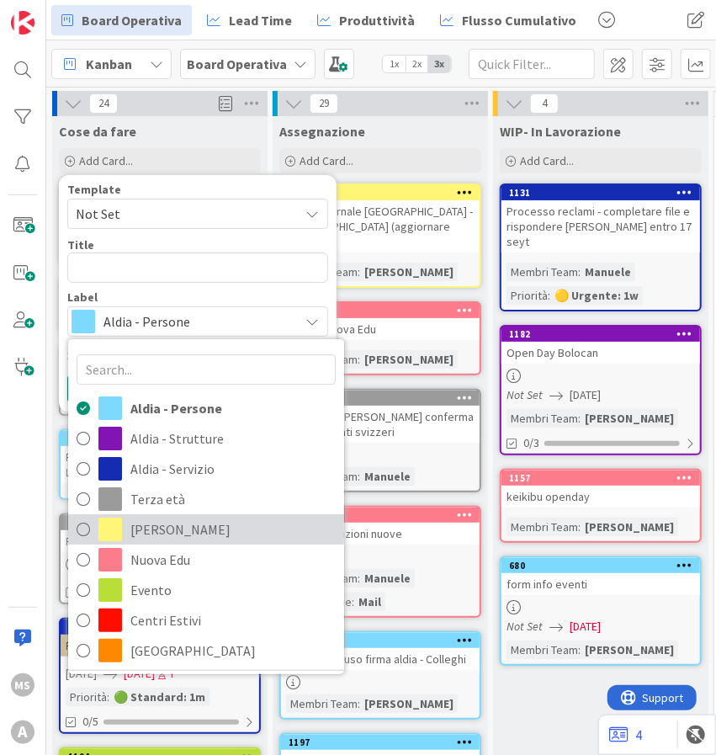
drag, startPoint x: 172, startPoint y: 533, endPoint x: 161, endPoint y: 407, distance: 126.7
click at [172, 533] on span "Birichini" at bounding box center [232, 529] width 205 height 25
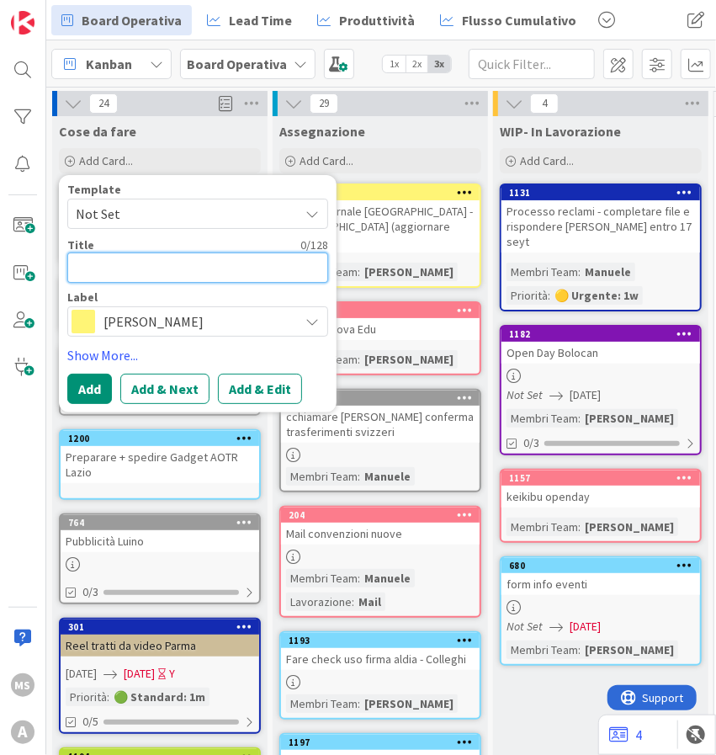
click at [113, 268] on textarea at bounding box center [197, 268] width 261 height 30
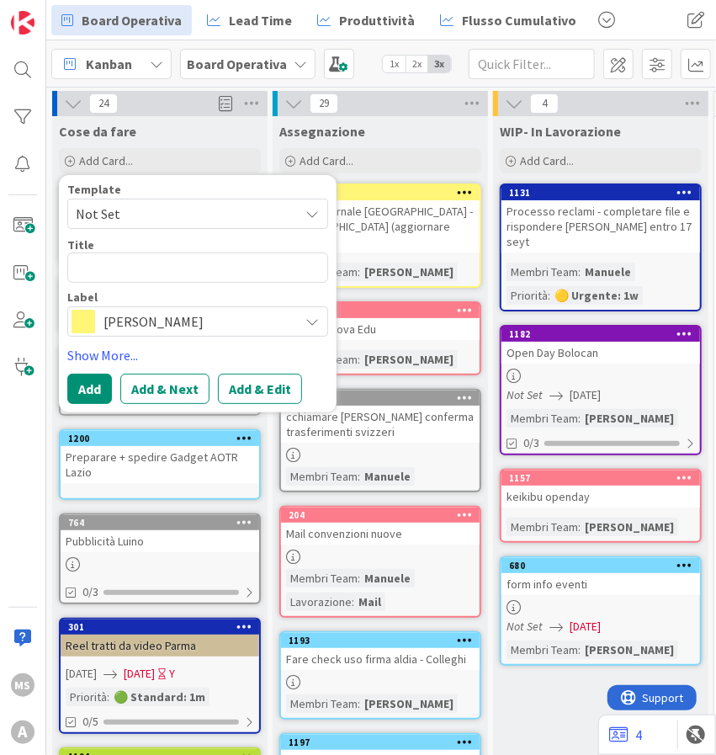
click at [118, 217] on span "Not Set" at bounding box center [181, 214] width 210 height 22
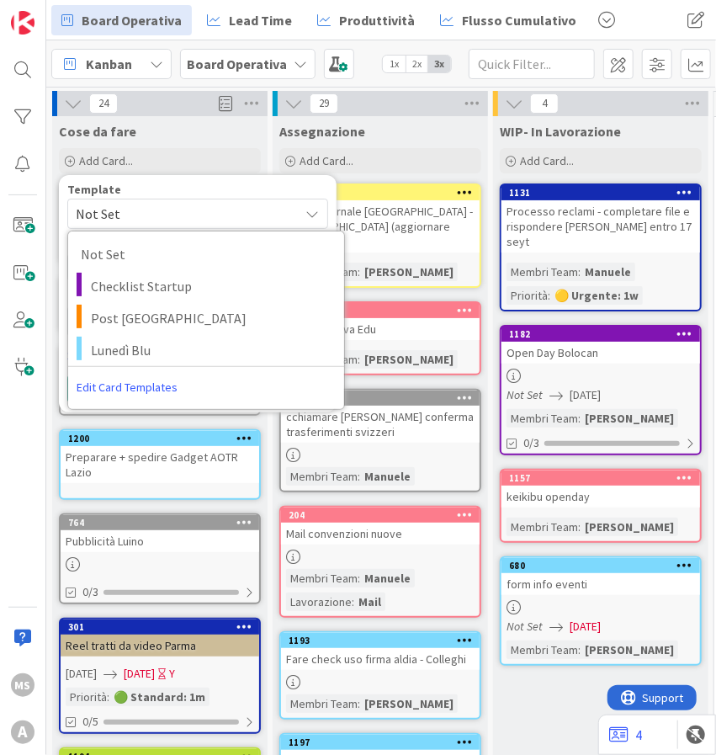
click at [131, 211] on span "Not Set" at bounding box center [181, 214] width 210 height 22
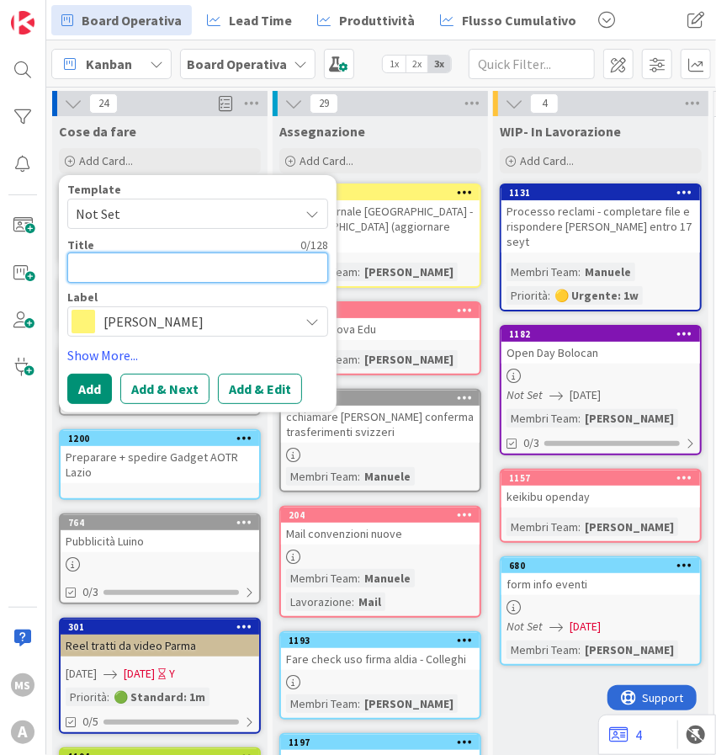
click at [114, 281] on textarea at bounding box center [197, 268] width 261 height 30
type textarea "x"
type textarea "A"
type textarea "x"
type textarea "Ar"
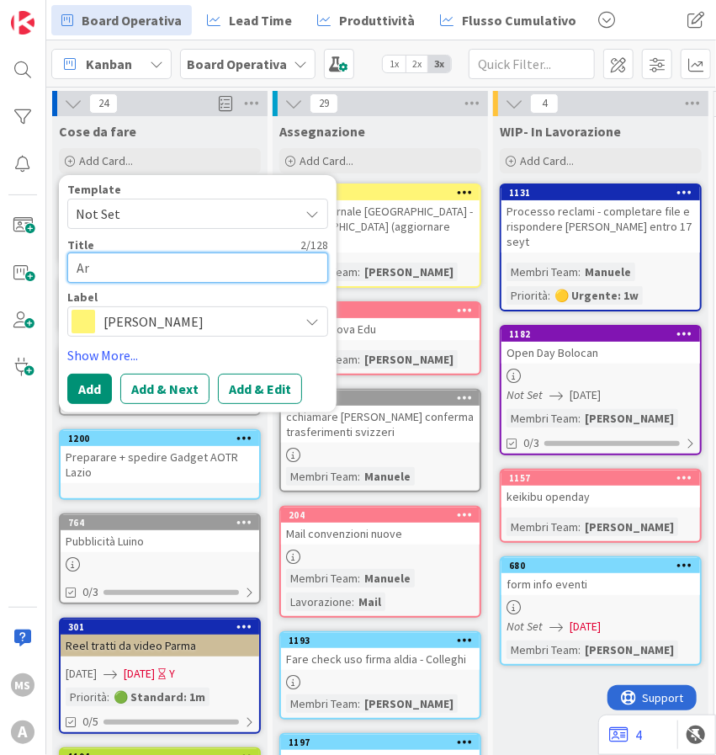
type textarea "x"
type textarea "Art"
type textarea "x"
type textarea "Arti"
type textarea "x"
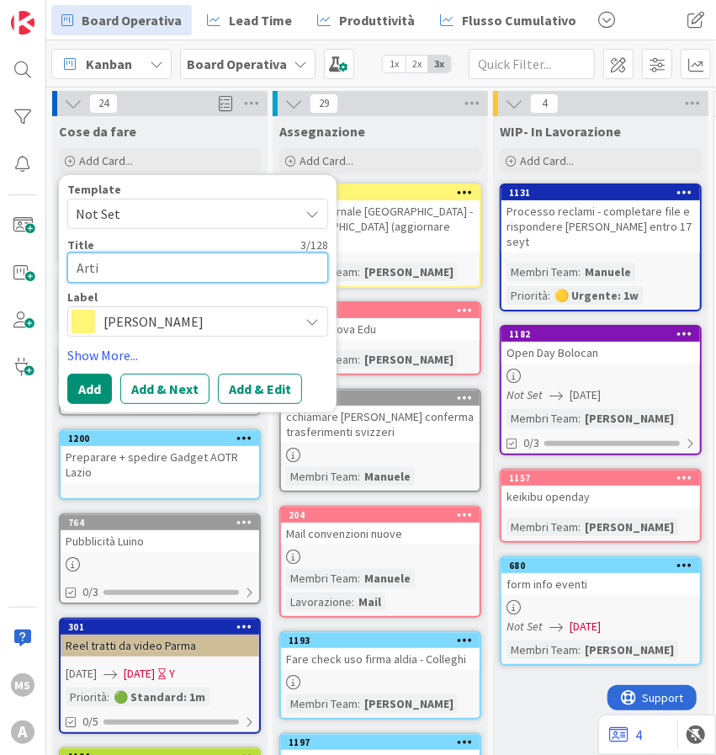
type textarea "Artic"
type textarea "x"
type textarea "Artico"
type textarea "x"
type textarea "Articol"
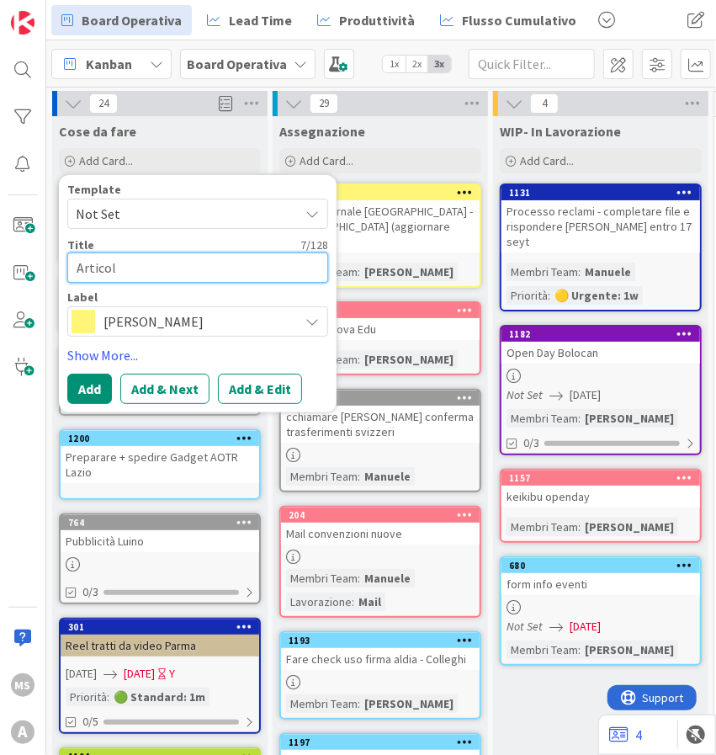
type textarea "x"
type textarea "Articol"
type textarea "x"
type textarea "Articol o"
type textarea "x"
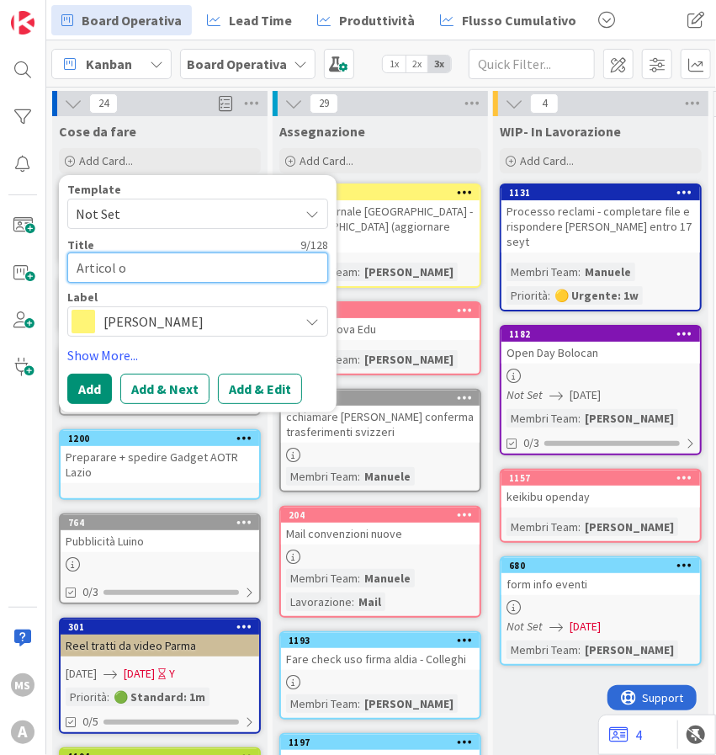
type textarea "Articol"
type textarea "x"
type textarea "Articol"
type textarea "x"
type textarea "Articolo"
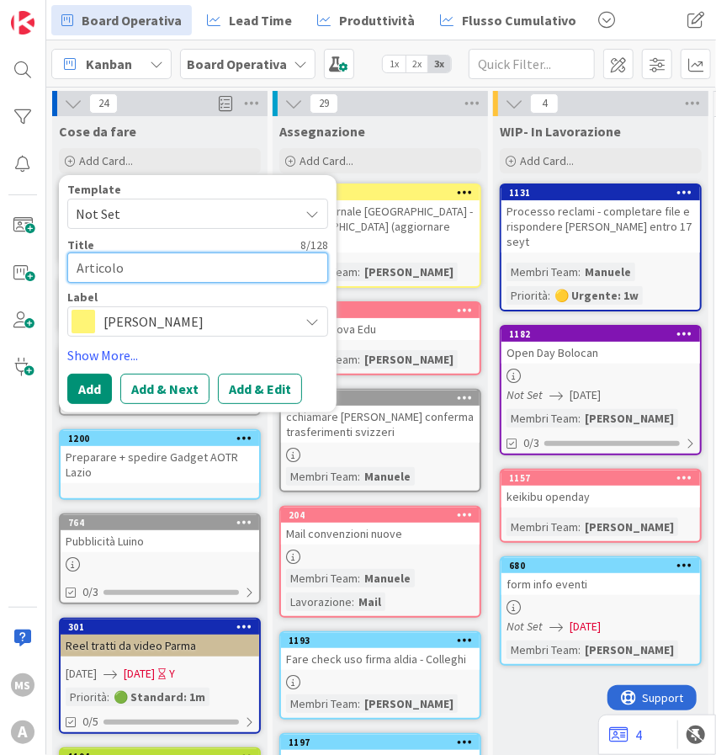
type textarea "x"
type textarea "Articolo"
type textarea "x"
type textarea "Articolo R"
type textarea "x"
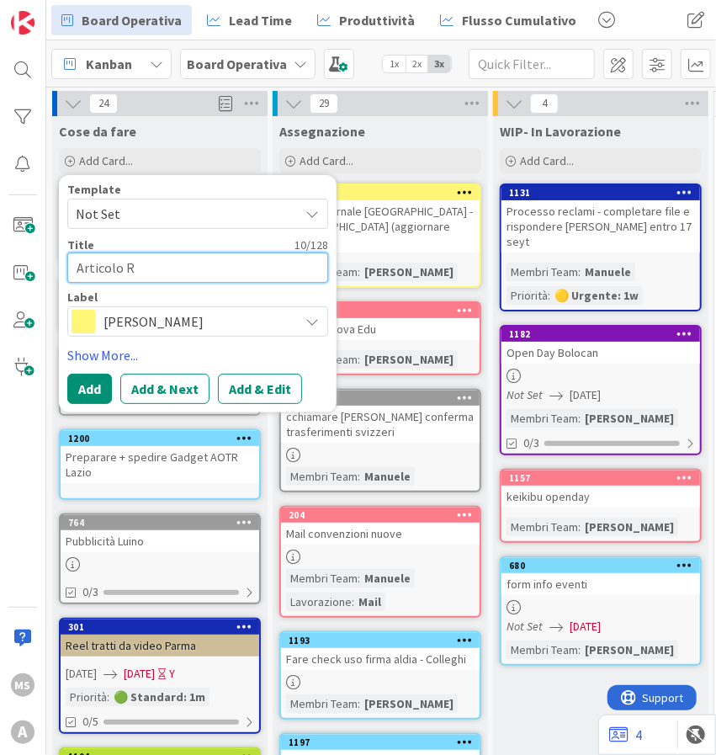
type textarea "Articolo Ri"
type textarea "x"
type textarea "Articolo Rit"
type textarea "x"
type textarea "Articolo Rito"
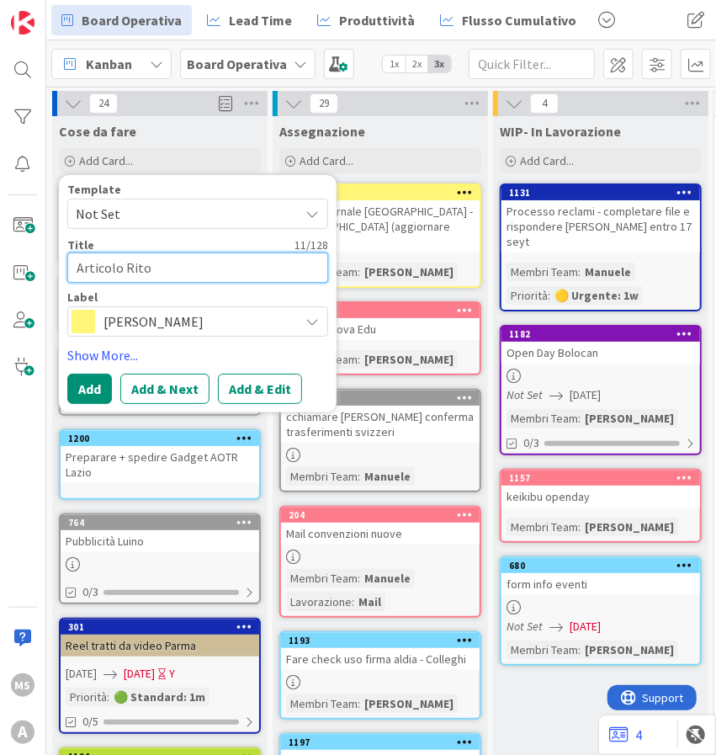
type textarea "x"
type textarea "Articolo Ritor"
type textarea "x"
type textarea "Articolo Ritorn"
type textarea "x"
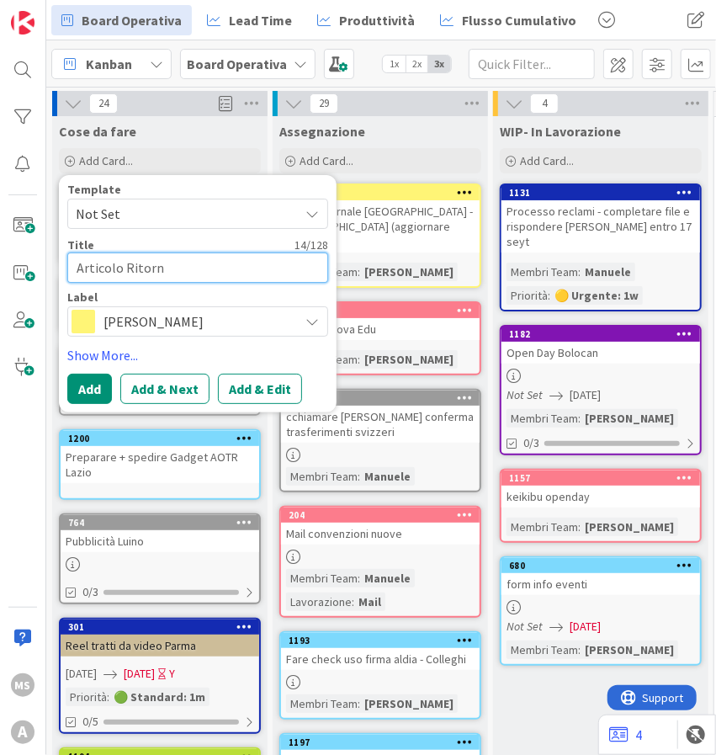
type textarea "Articolo Ritorna"
type textarea "x"
type textarea "Articolo Ritornar"
type textarea "x"
type textarea "Articolo Ritornare"
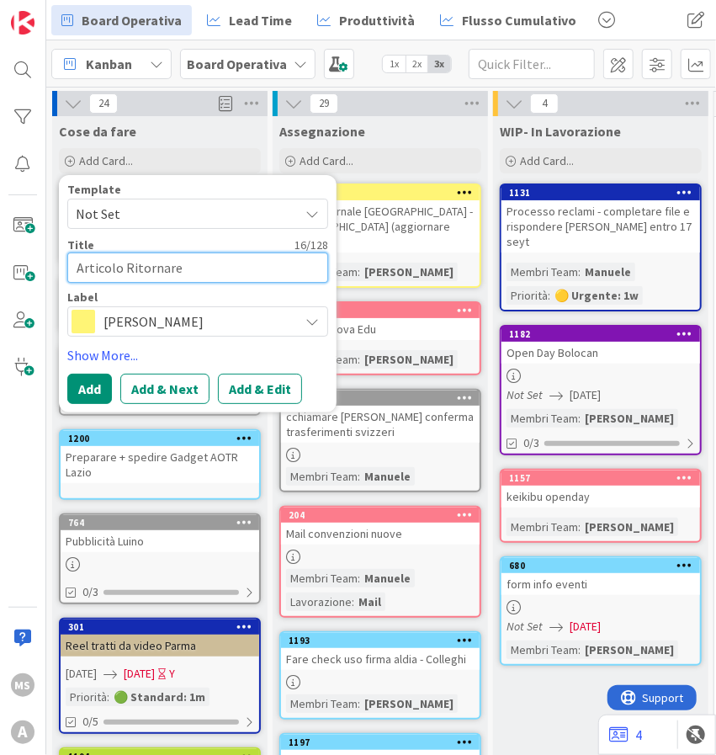
type textarea "x"
type textarea "Articolo Ritornare"
type textarea "x"
type textarea "Articolo Ritornare a"
type textarea "x"
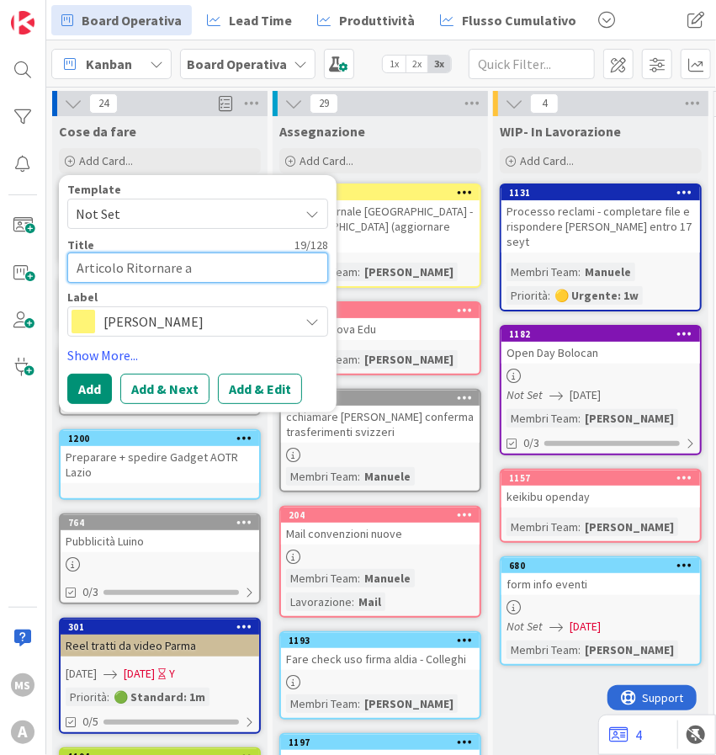
type textarea "Articolo Ritornare al"
type textarea "x"
type textarea "Articolo Ritornare al"
type textarea "x"
type textarea "Articolo Ritornare al n"
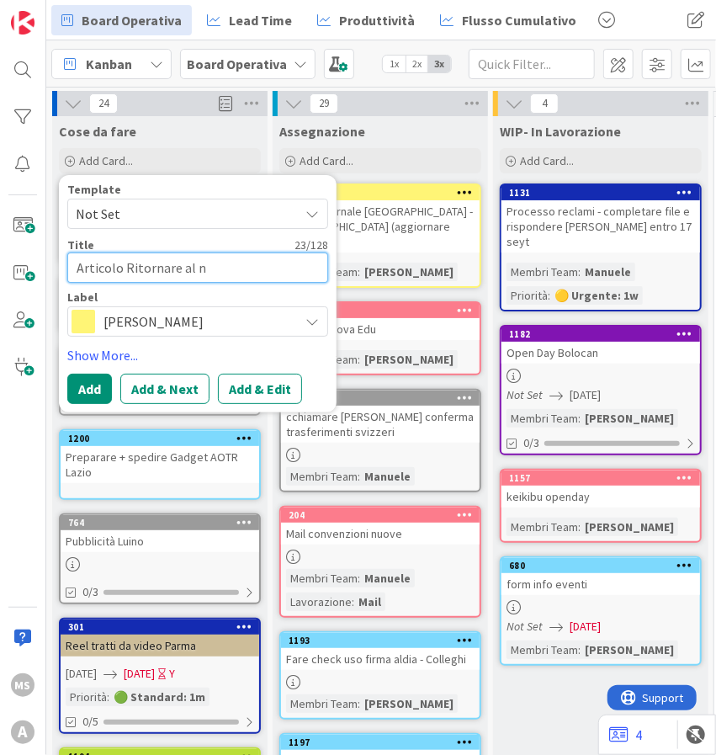
type textarea "x"
type textarea "Articolo Ritornare al"
type textarea "x"
type textarea "Articolo Ritornare al n"
type textarea "x"
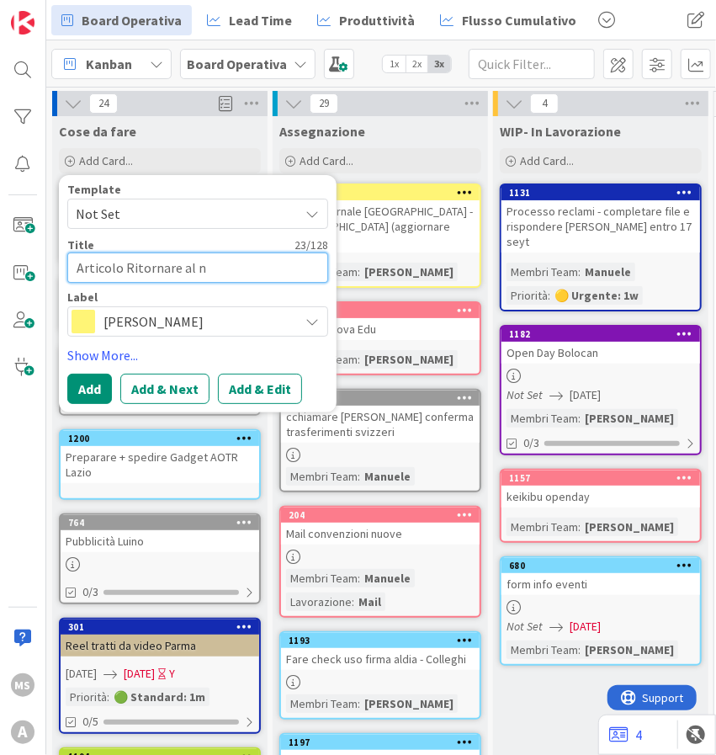
type textarea "Articolo Ritornare al ni"
type textarea "x"
type textarea "Articolo Ritornare al nid"
type textarea "x"
type textarea "Articolo Ritornare al nido"
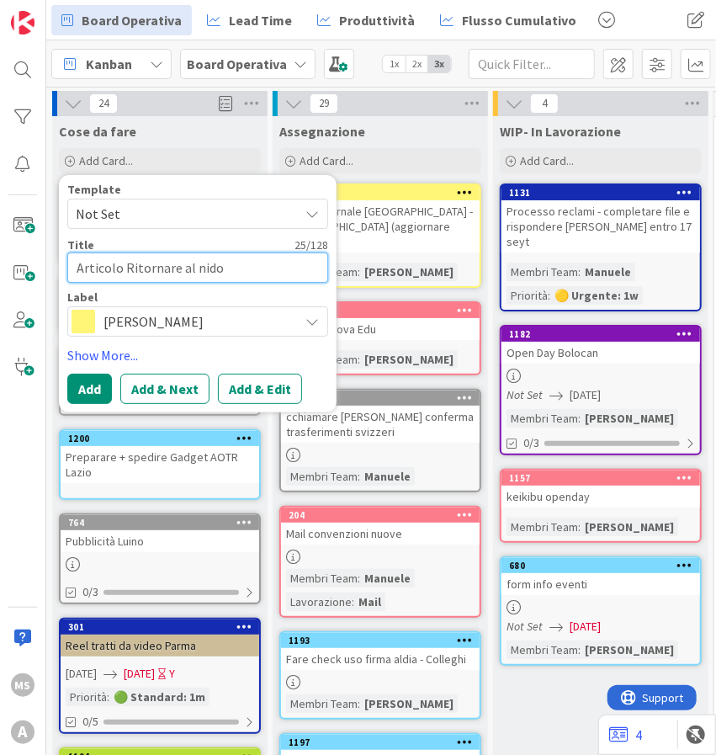
type textarea "x"
type textarea "Articolo Ritornare al nido"
type textarea "x"
type textarea "Articolo Ritornare al nido ("
type textarea "x"
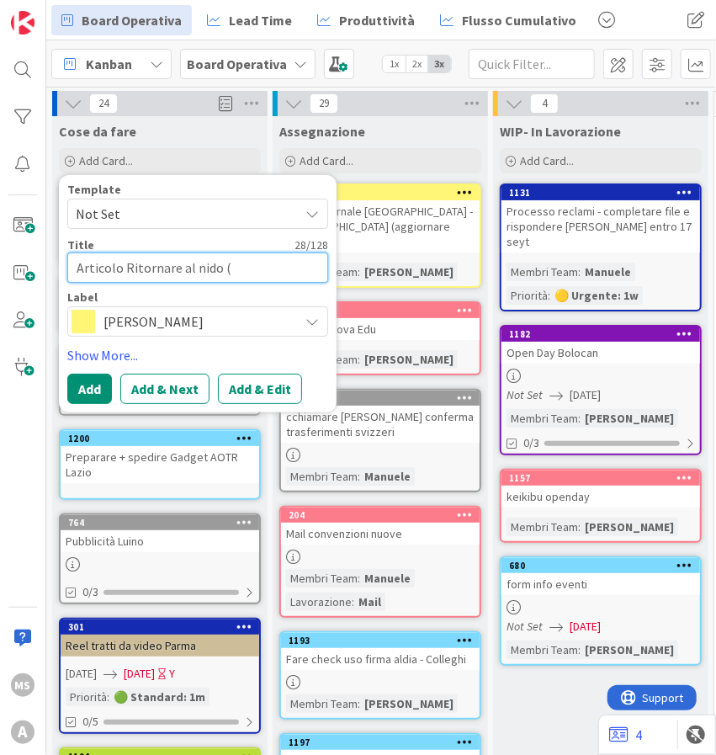
type textarea "Articolo Ritornare al nido (s"
type textarea "x"
type textarea "Articolo Ritornare al nido (se"
type textarea "x"
type textarea "Articolo Ritornare al nido (set"
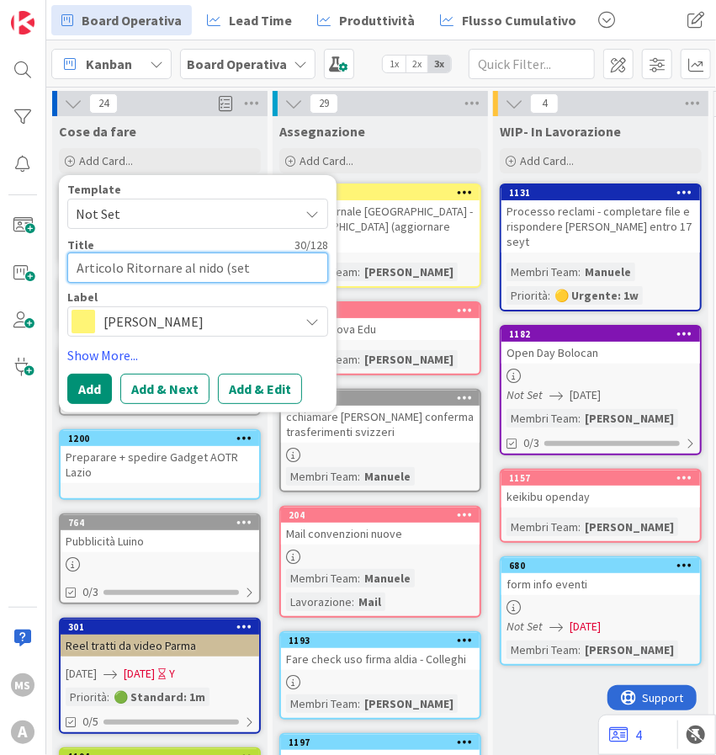
type textarea "x"
type textarea "Articolo Ritornare al nido (sett"
type textarea "x"
type textarea "Articolo Ritornare al nido (sette"
type textarea "x"
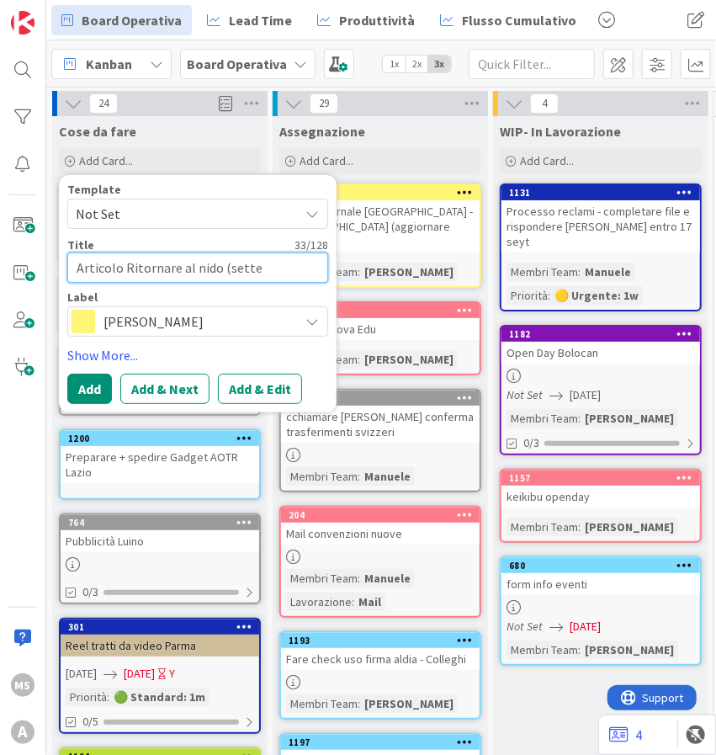
type textarea "Articolo Ritornare al nido (settem"
type textarea "x"
type textarea "Articolo Ritornare al nido (settemb"
type textarea "x"
type textarea "Articolo Ritornare al nido (settembr"
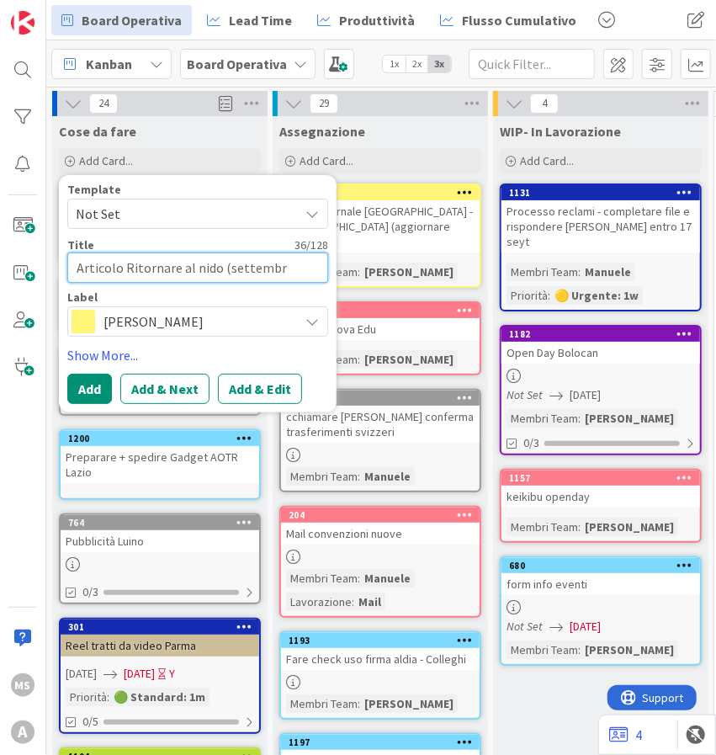
type textarea "x"
type textarea "Articolo Ritornare al nido (settembre"
type textarea "x"
type textarea "Articolo Ritornare al nido (settembre)"
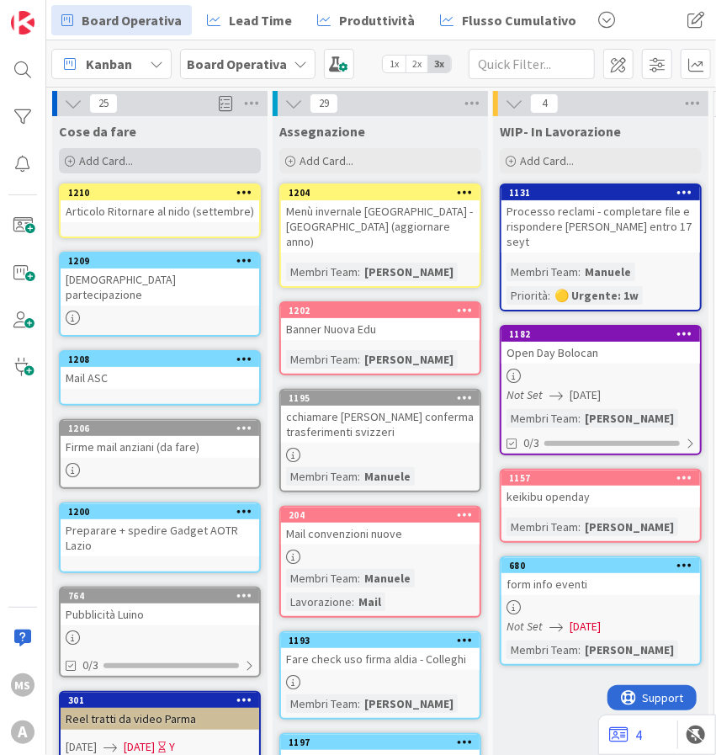
click at [108, 154] on span "Add Card..." at bounding box center [106, 160] width 54 height 15
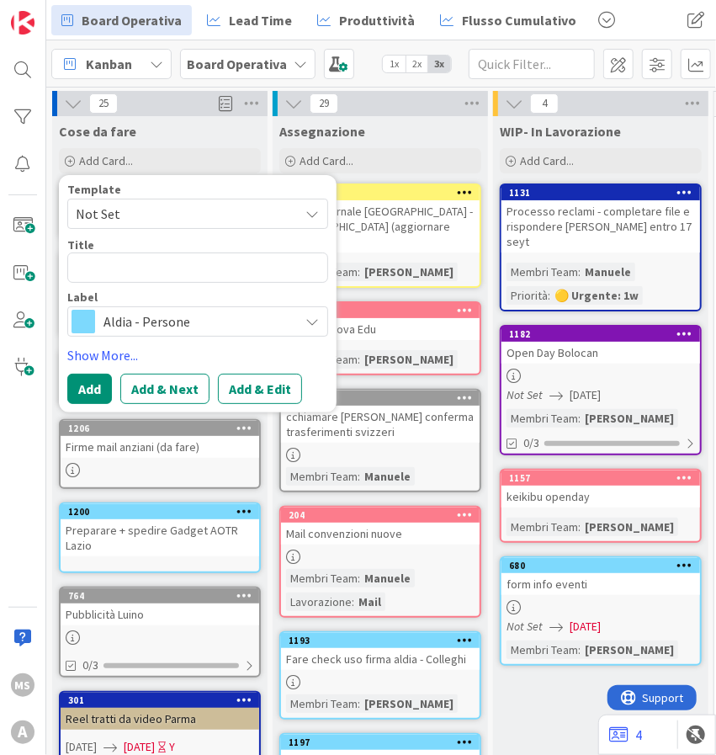
click at [98, 316] on div "Aldia - Persone" at bounding box center [197, 321] width 261 height 30
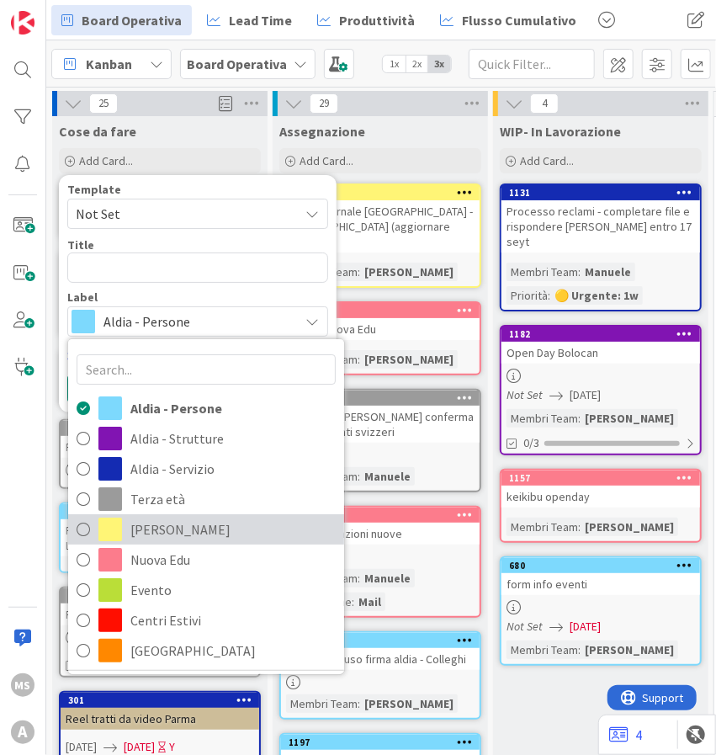
click at [174, 523] on span "Birichini" at bounding box center [232, 529] width 205 height 25
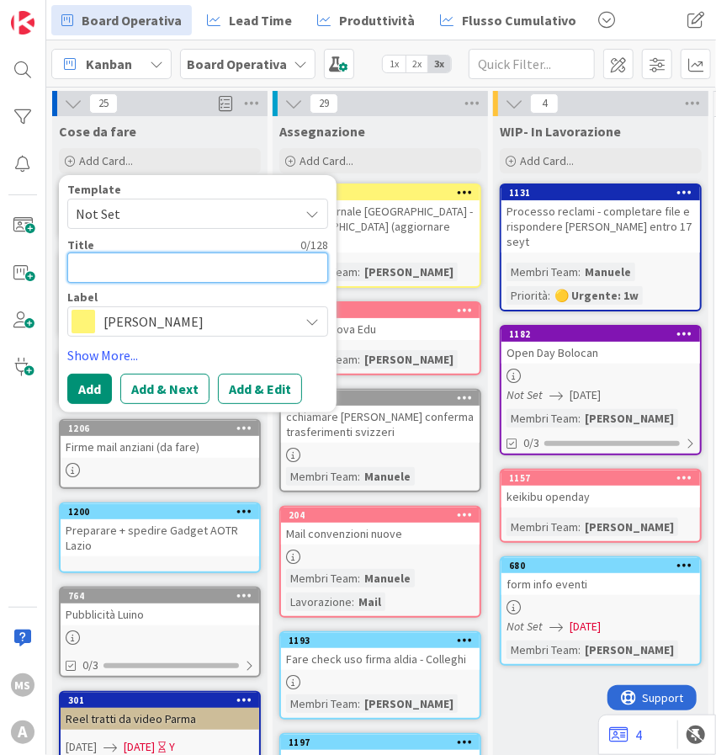
click at [125, 276] on textarea at bounding box center [197, 268] width 261 height 30
type textarea "x"
type textarea "A"
type textarea "x"
type textarea "Ar"
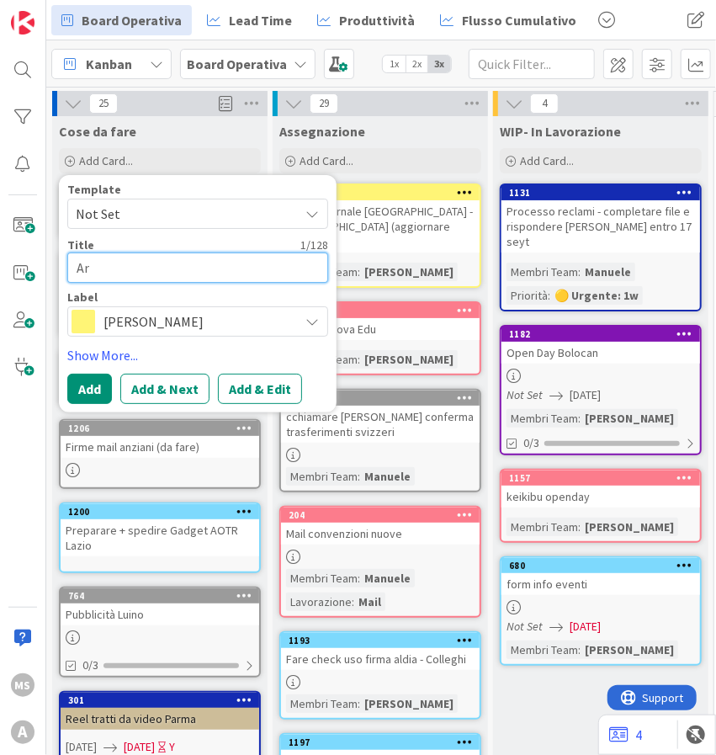
type textarea "x"
type textarea "Art"
type textarea "x"
type textarea "Arti"
type textarea "x"
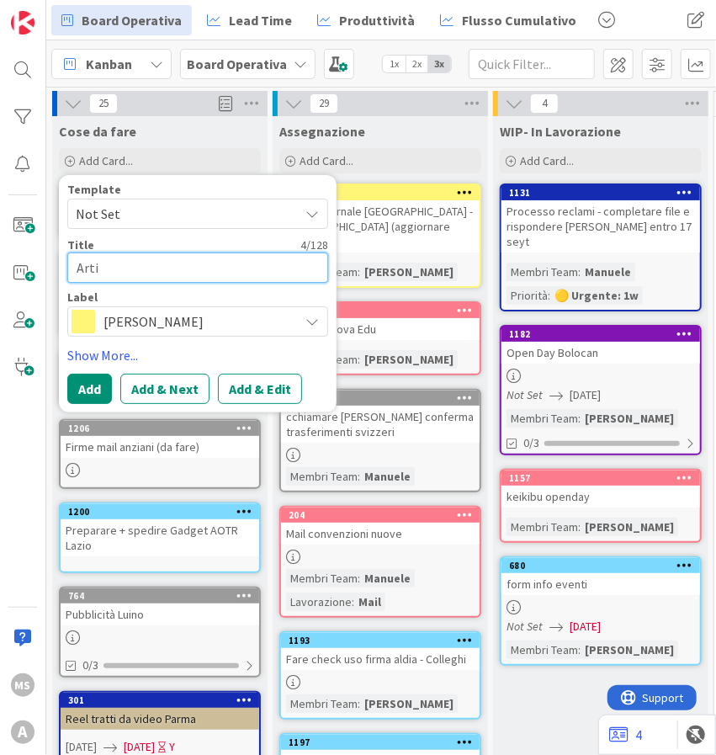
type textarea "Artic"
type textarea "x"
type textarea "Artico"
type textarea "x"
type textarea "Articol"
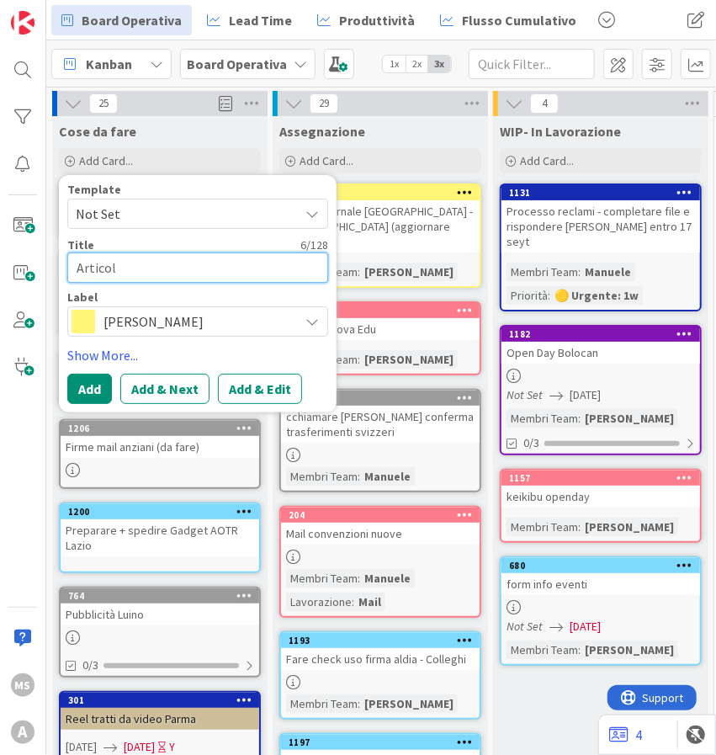
type textarea "x"
type textarea "Articolo"
type textarea "x"
type textarea "Articolo"
type textarea "x"
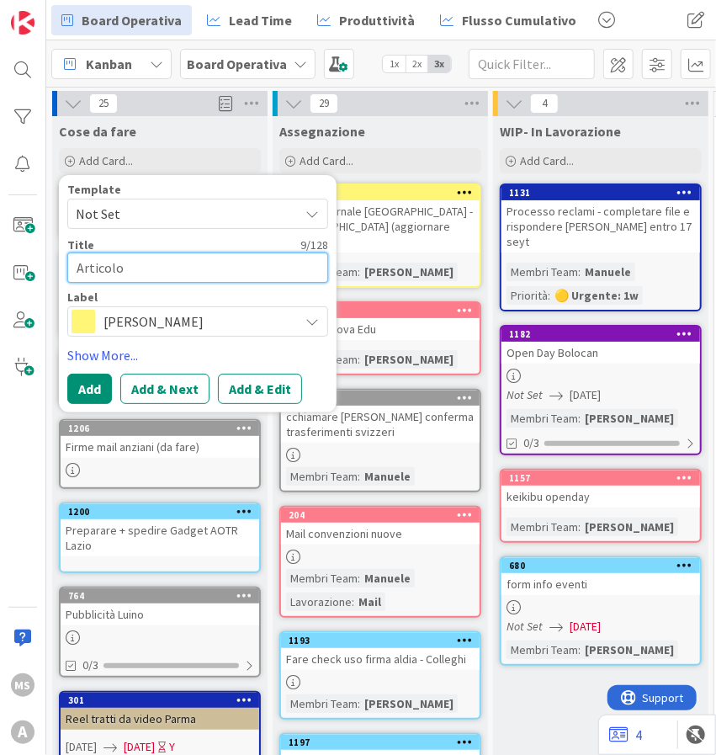
type textarea "Articolo M"
type textarea "x"
type textarea "Articolo Mo"
type textarea "x"
type textarea "Articolo Mor"
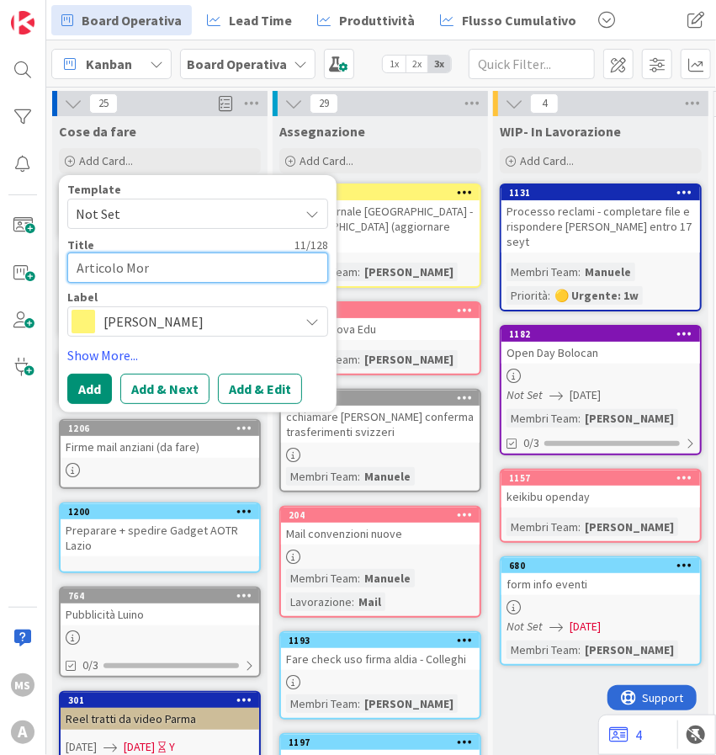
type textarea "x"
type textarea "Articolo Mors"
type textarea "x"
type textarea "Articolo Morsi"
type textarea "x"
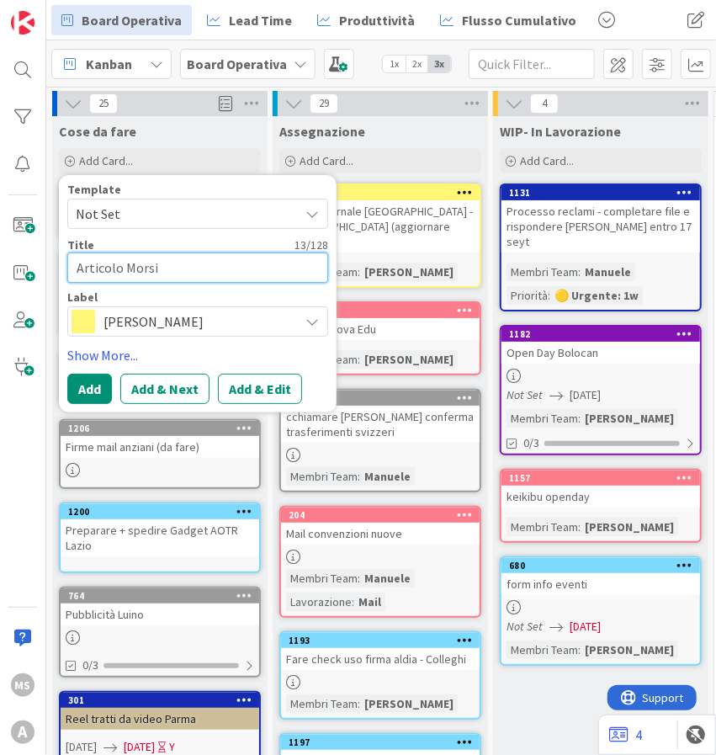
type textarea "Articolo Morsi"
type textarea "x"
type textarea "Articolo Morsi e"
type textarea "x"
type textarea "Articolo Morsi e"
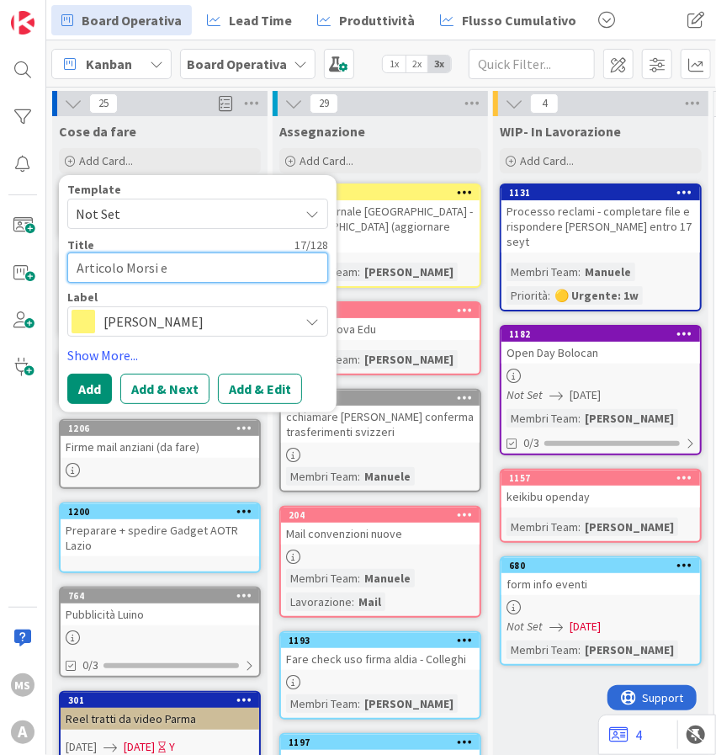
type textarea "x"
type textarea "Articolo Morsi e g"
type textarea "x"
type textarea "Articolo Morsi e gr"
type textarea "x"
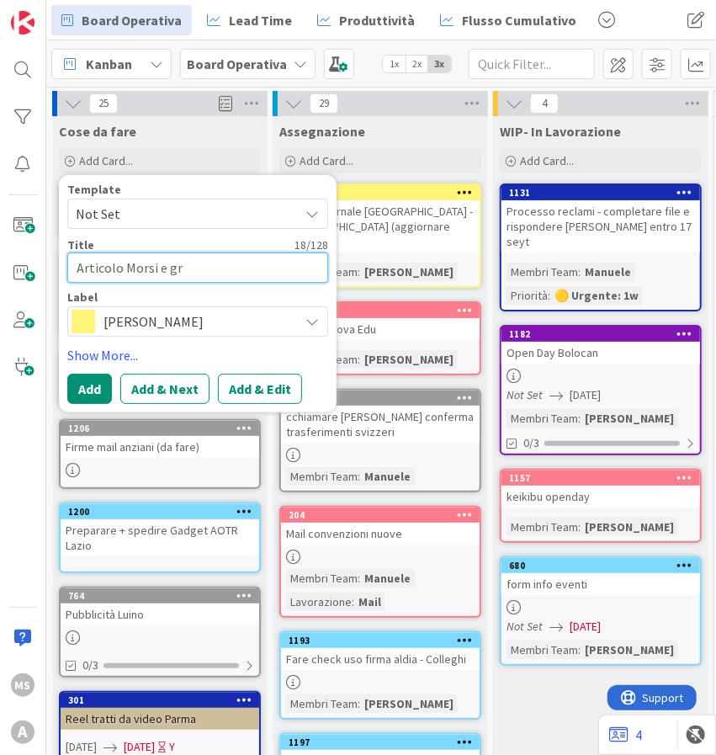
type textarea "Articolo Morsi e gra"
type textarea "x"
type textarea "Articolo Morsi e graf"
type textarea "x"
type textarea "Articolo Morsi e graff"
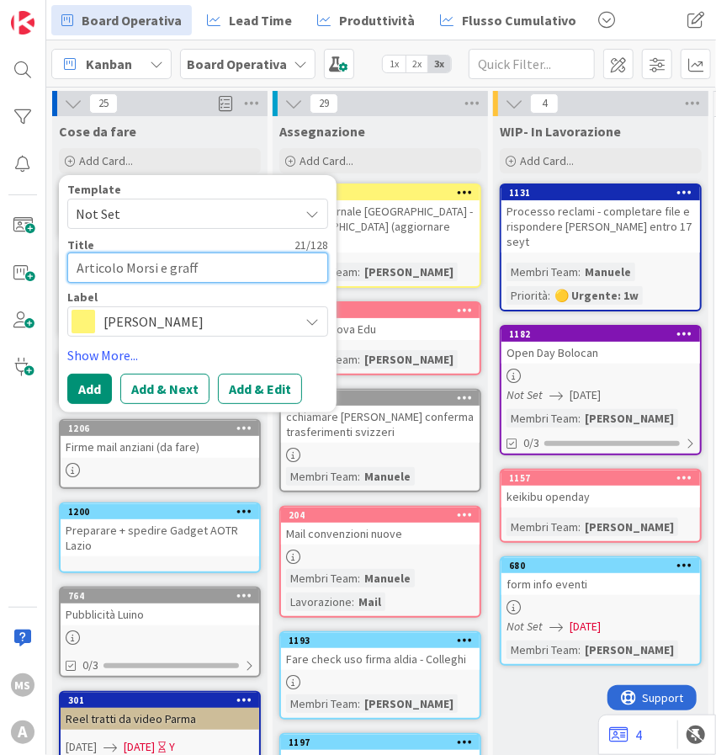
type textarea "x"
type textarea "Articolo Morsi e graffi"
type textarea "x"
type textarea "Articolo Morsi e graffi ("
type textarea "x"
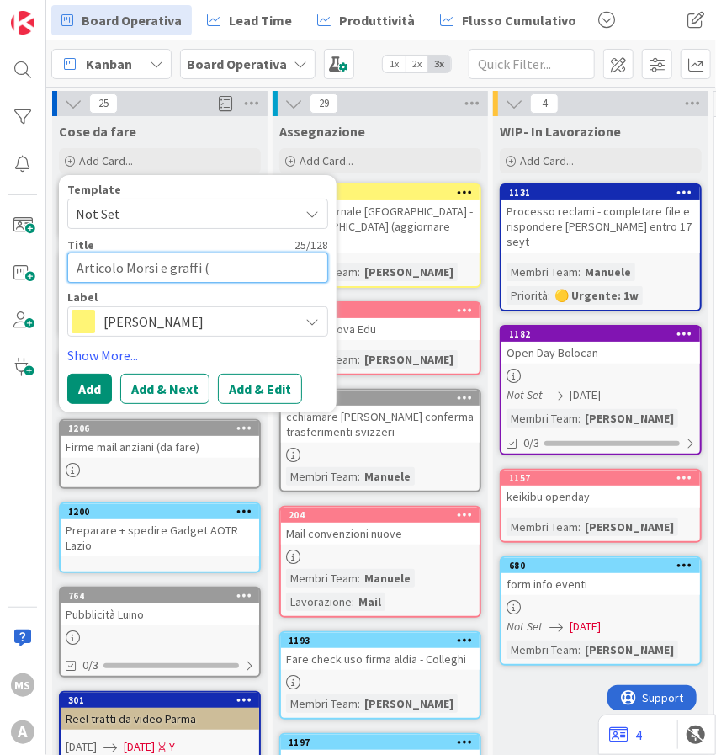
type textarea "Articolo Morsi e graffi (o"
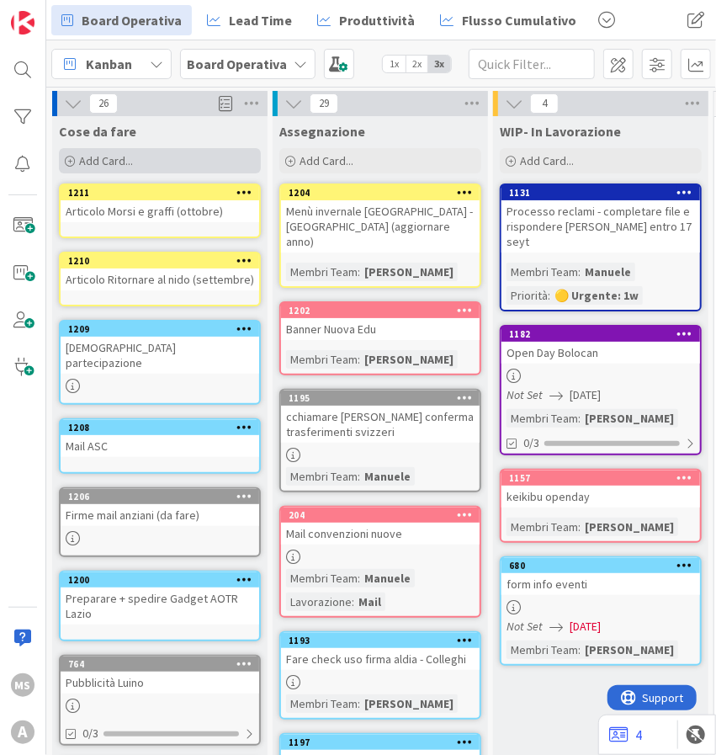
click at [136, 165] on div "Add Card..." at bounding box center [160, 160] width 202 height 25
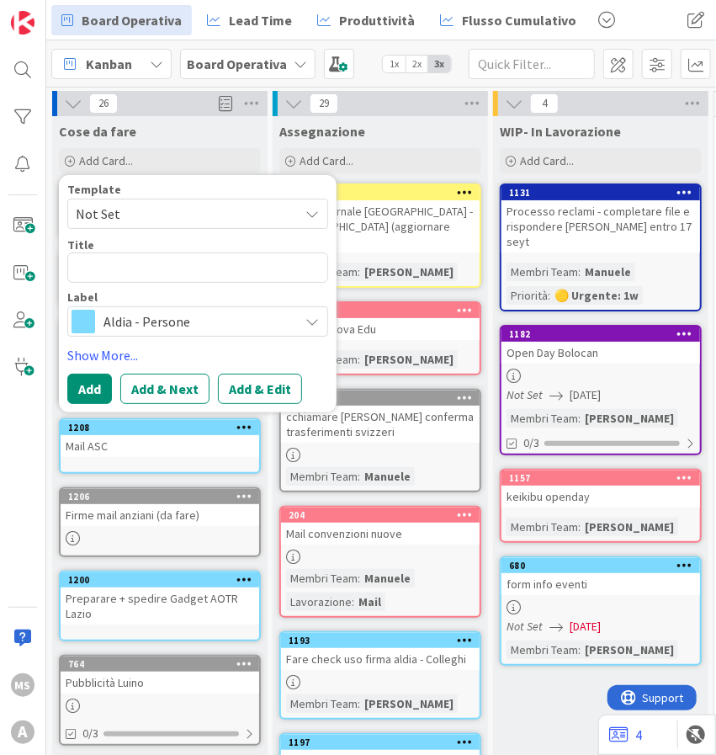
click at [123, 321] on span "Aldia - Persone" at bounding box center [197, 322] width 187 height 24
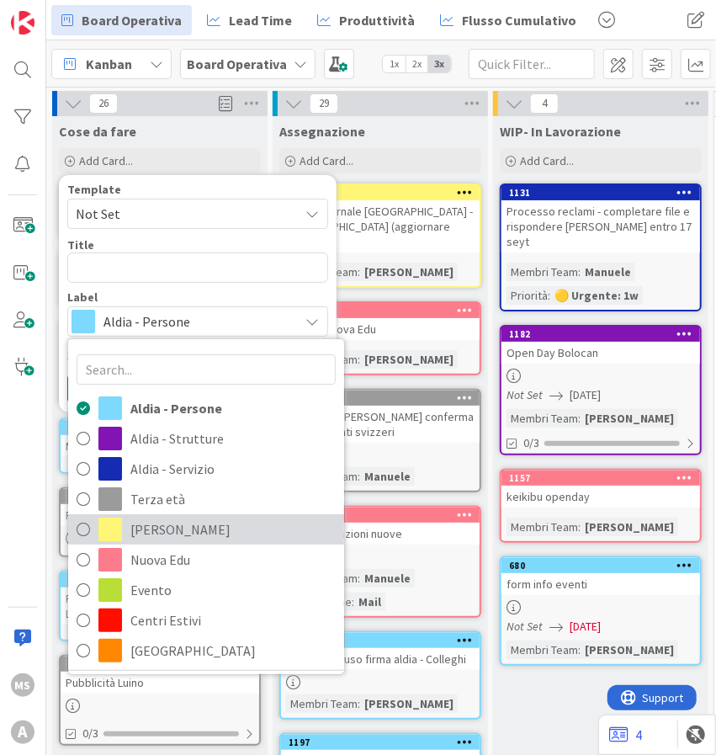
click at [180, 526] on span "Birichini" at bounding box center [232, 529] width 205 height 25
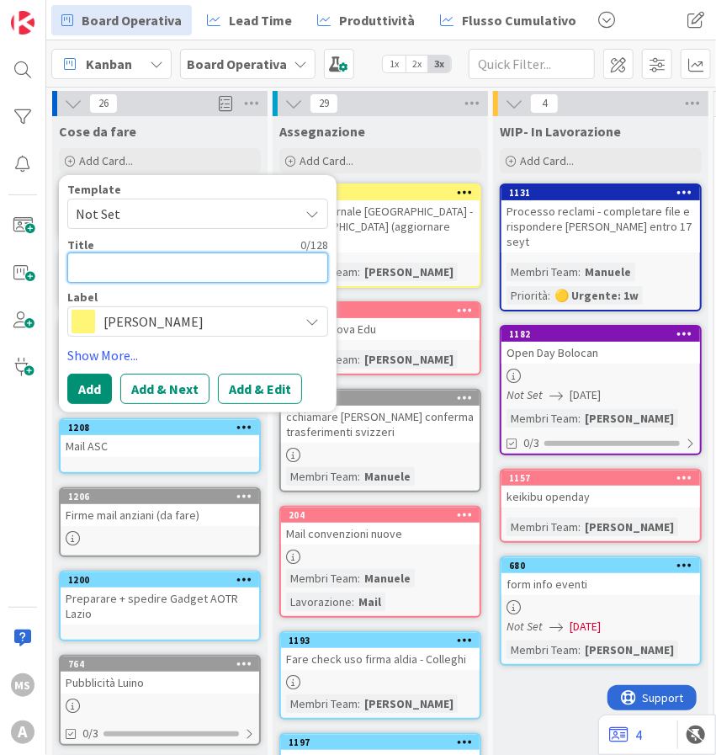
click at [155, 276] on textarea at bounding box center [197, 268] width 261 height 30
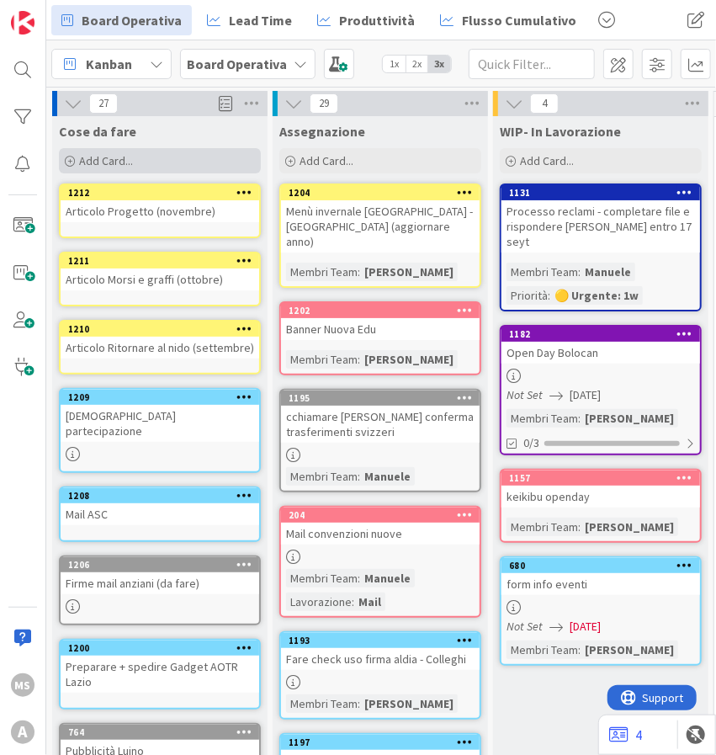
click at [129, 157] on span "Add Card..." at bounding box center [106, 160] width 54 height 15
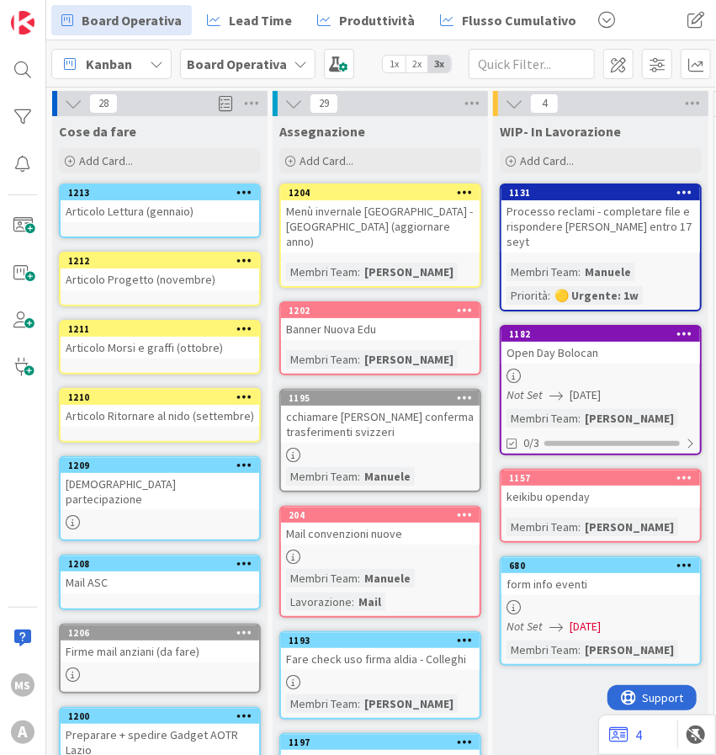
click at [167, 213] on div "Articolo Lettura (gennaio)" at bounding box center [160, 211] width 199 height 22
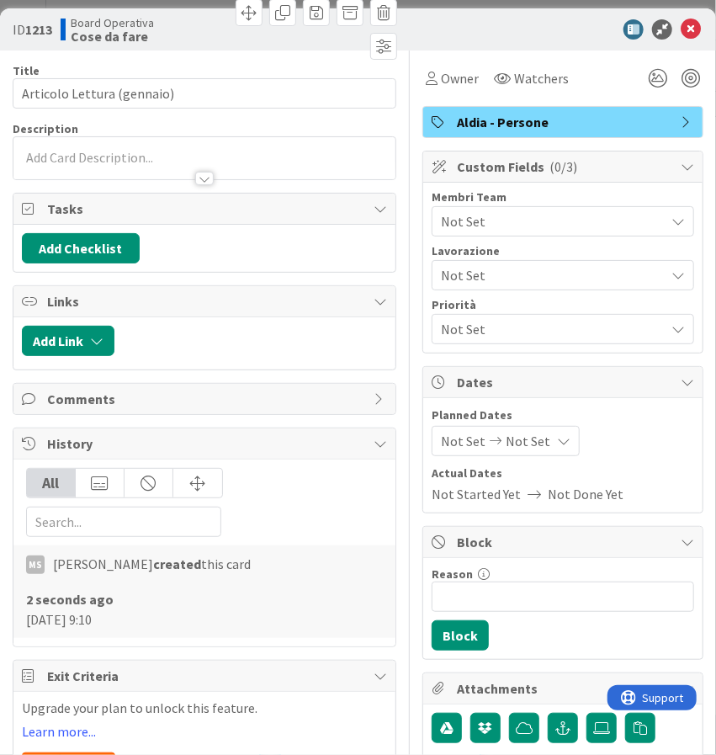
click at [495, 132] on div "Aldia - Persone" at bounding box center [562, 122] width 279 height 30
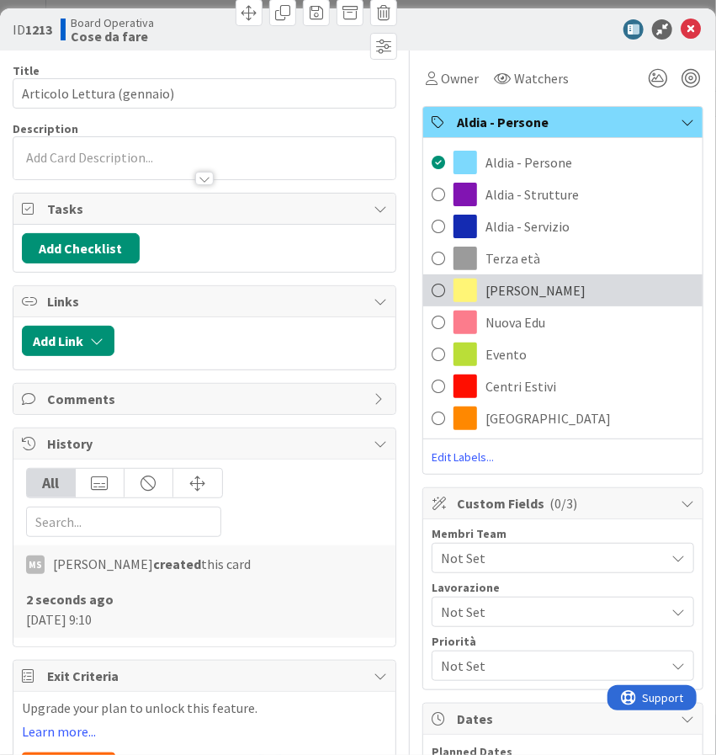
click at [514, 285] on span "Birichini" at bounding box center [536, 290] width 100 height 20
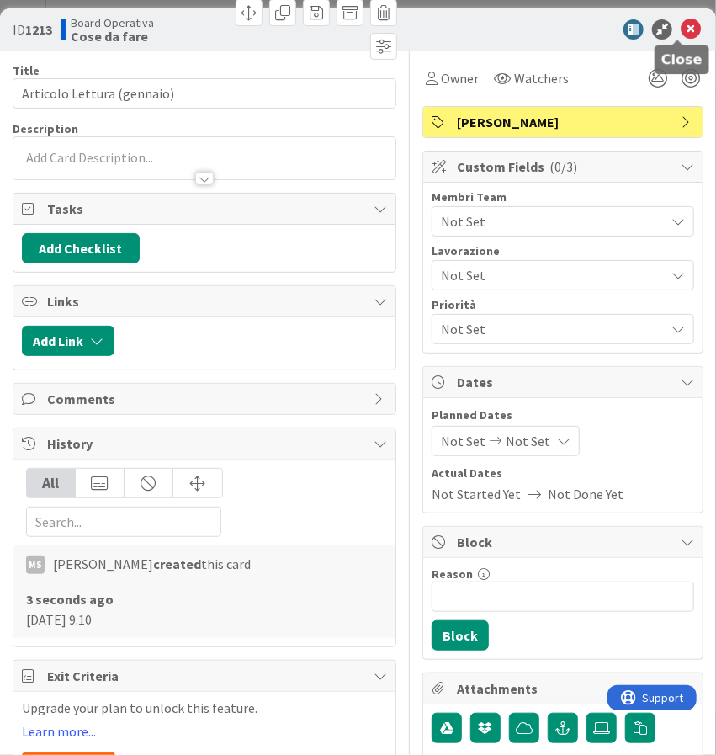
click at [681, 29] on icon at bounding box center [691, 29] width 20 height 20
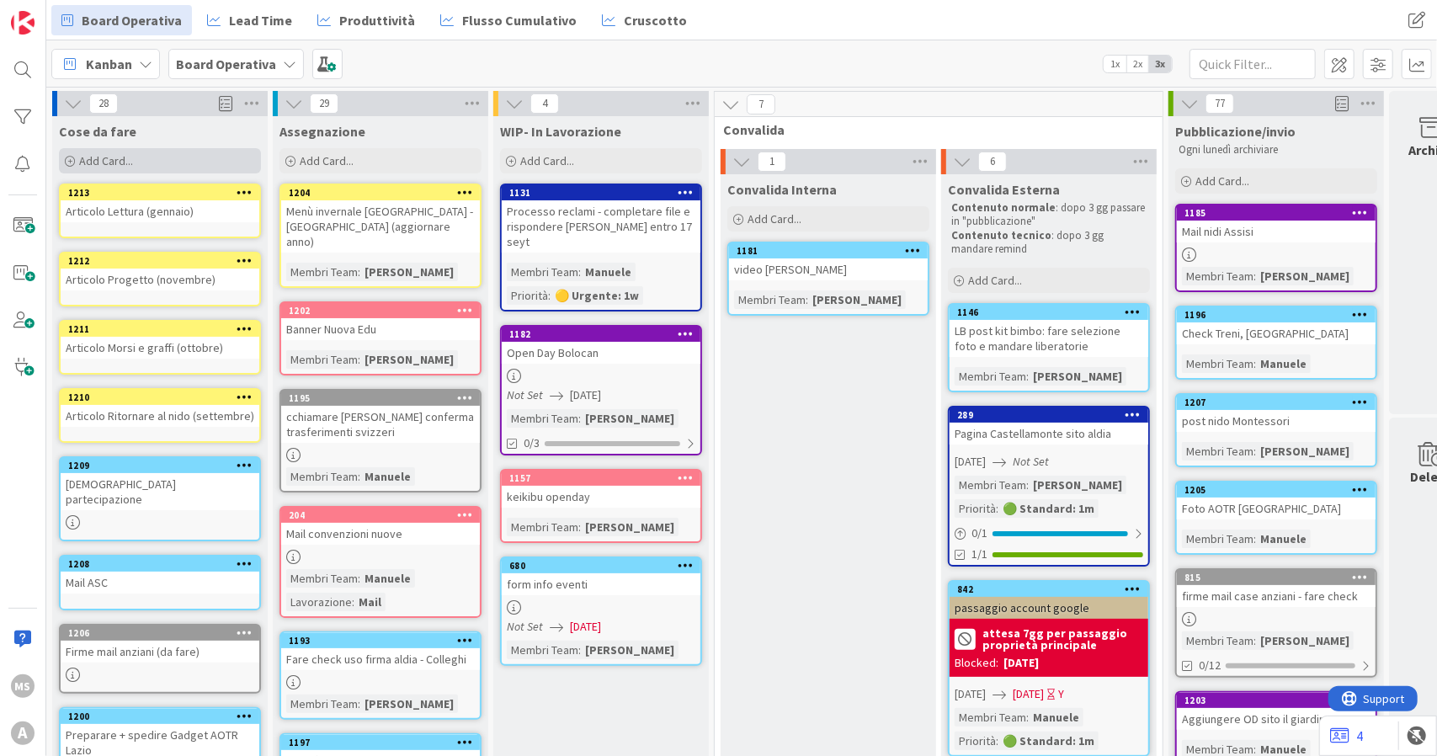
click at [108, 167] on span "Add Card..." at bounding box center [106, 160] width 54 height 15
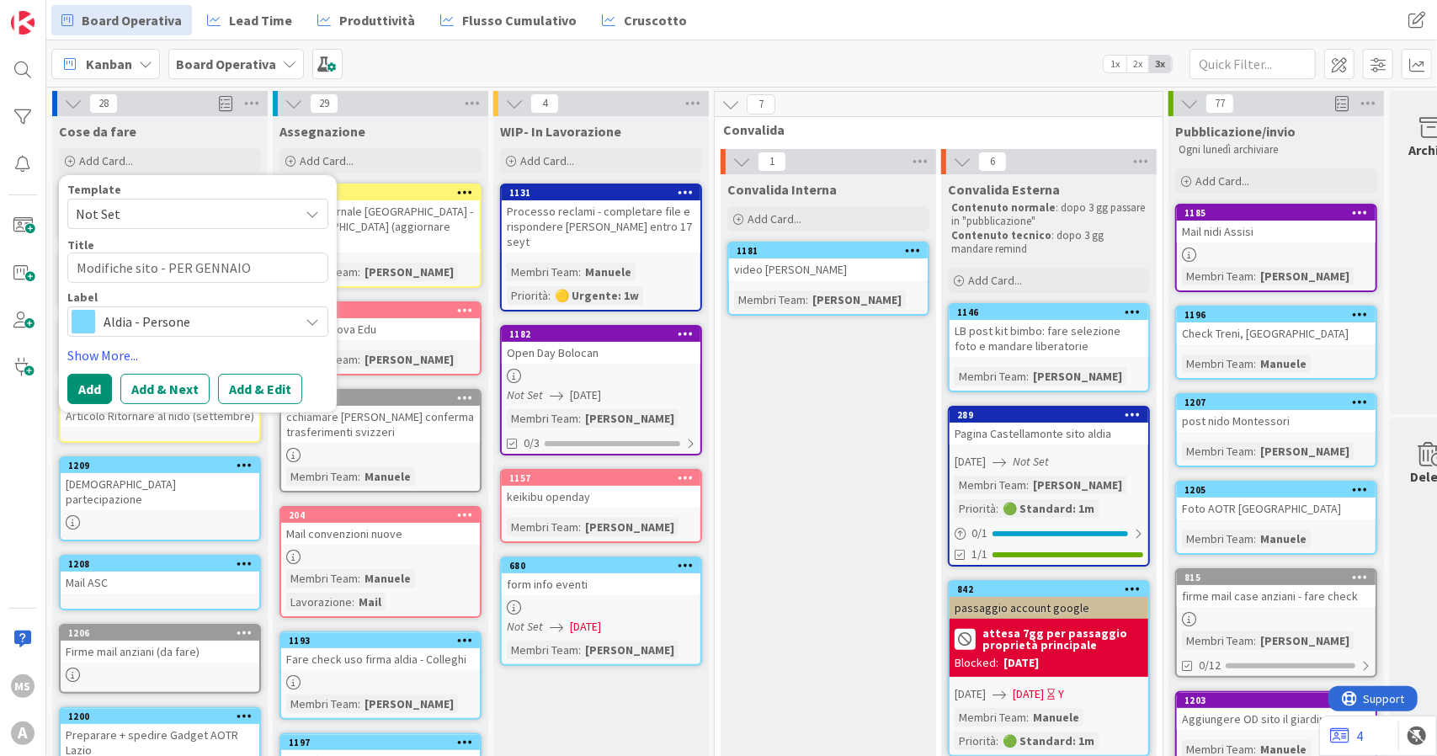
click at [147, 319] on span "Aldia - Persone" at bounding box center [197, 322] width 187 height 24
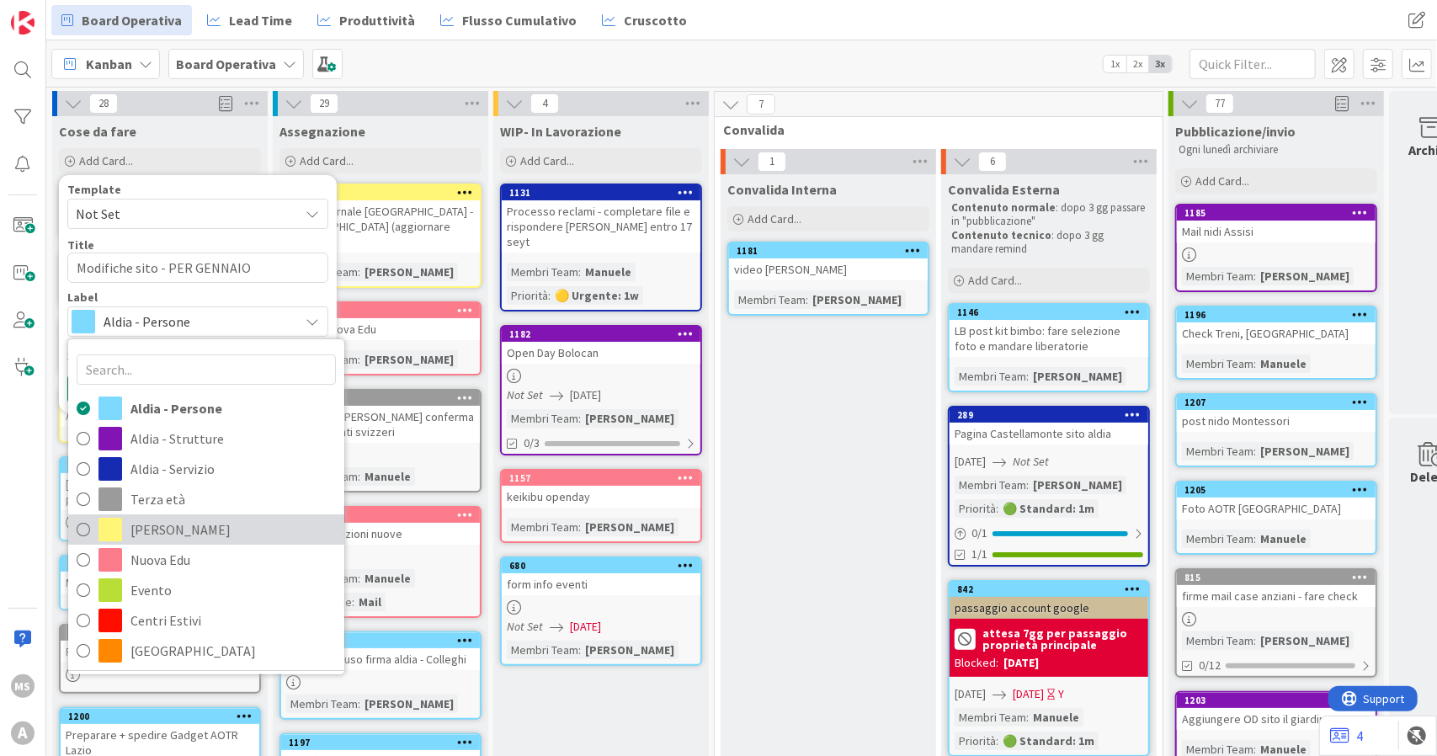
drag, startPoint x: 178, startPoint y: 524, endPoint x: 260, endPoint y: 577, distance: 97.4
click at [178, 524] on span "Birichini" at bounding box center [232, 529] width 205 height 25
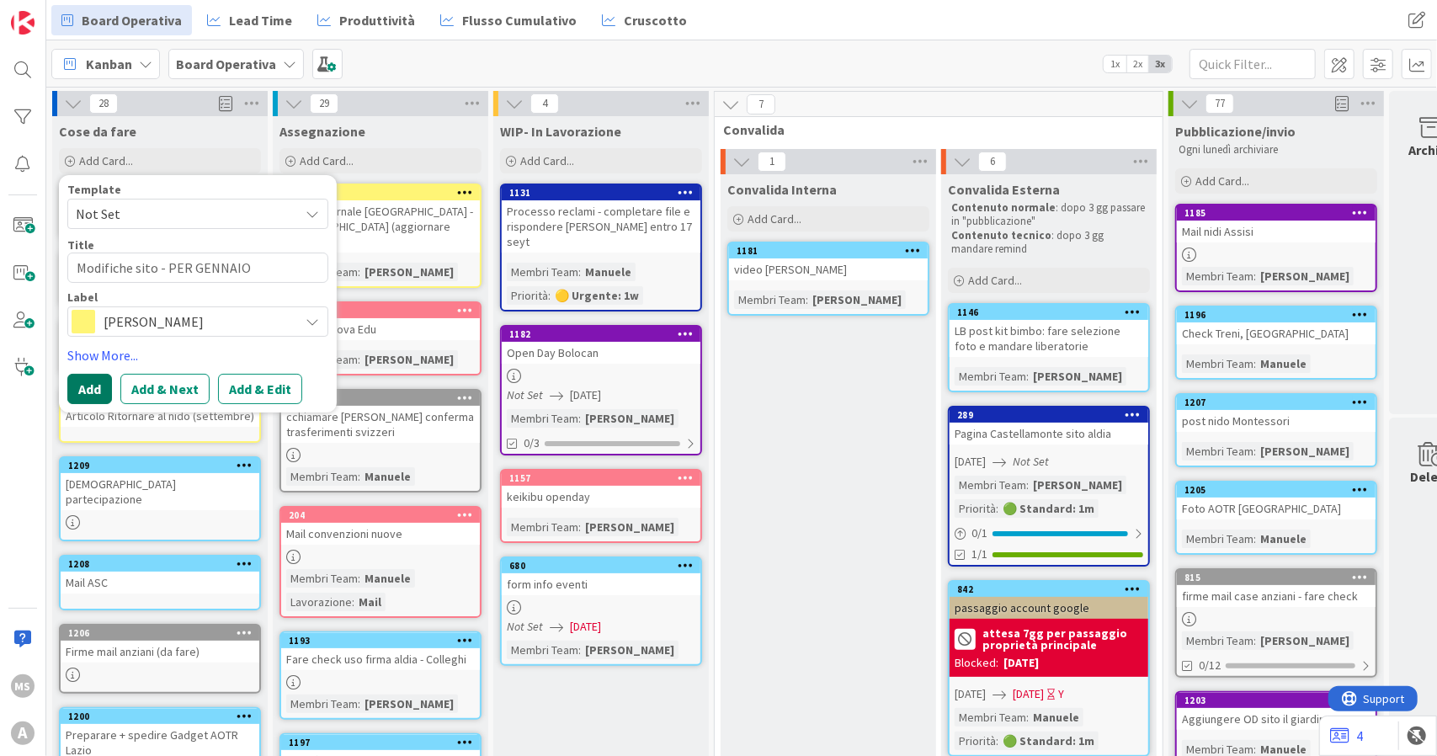
click at [88, 388] on button "Add" at bounding box center [89, 389] width 45 height 30
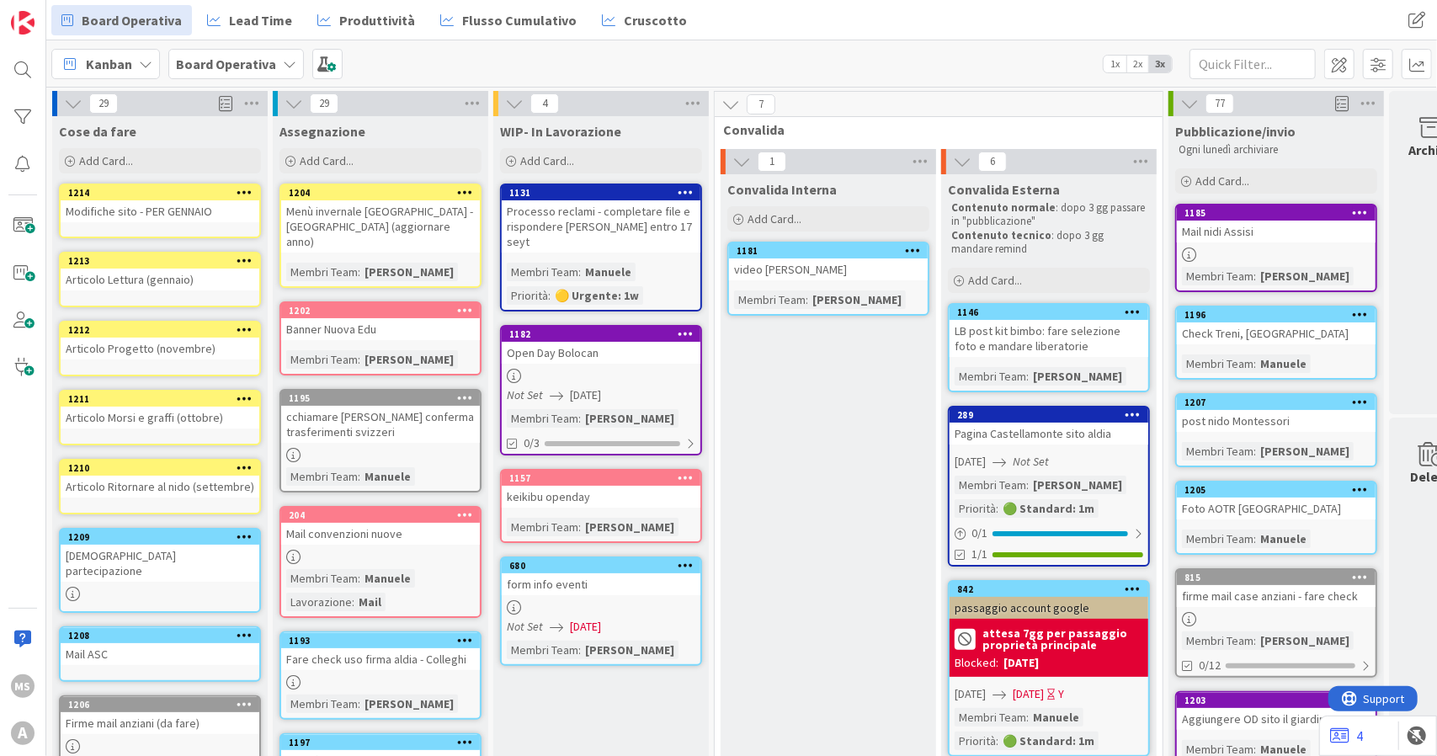
click at [146, 205] on div "Modifiche sito - PER GENNAIO" at bounding box center [160, 211] width 199 height 22
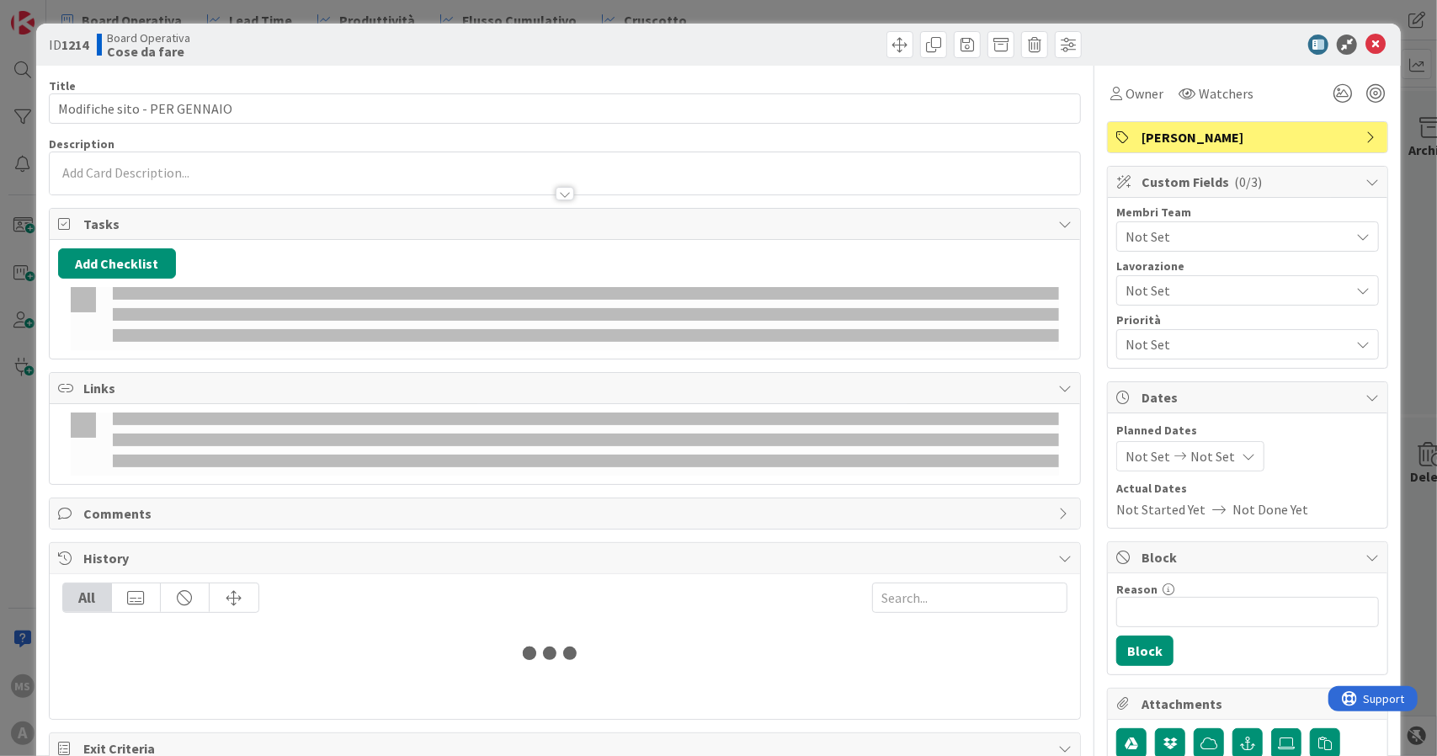
click at [141, 173] on p at bounding box center [565, 172] width 1014 height 19
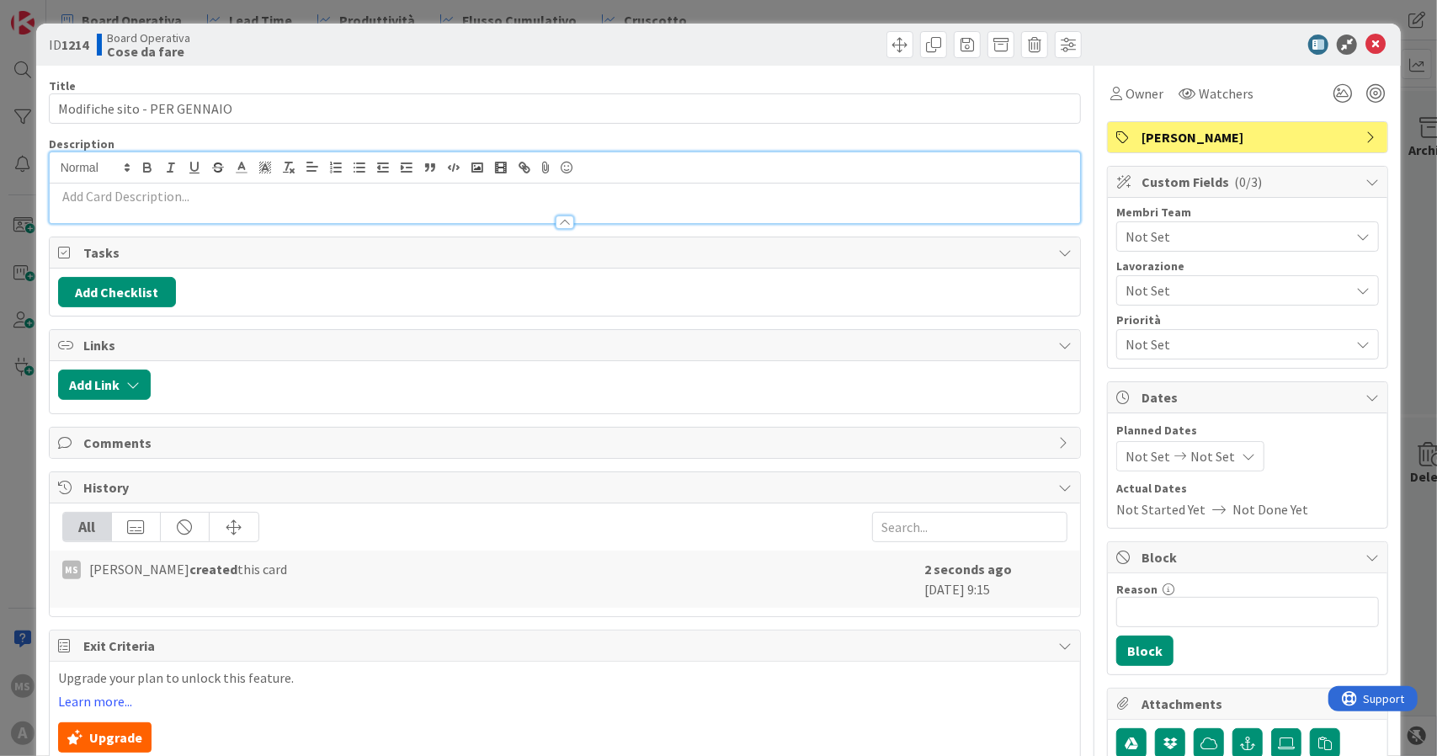
drag, startPoint x: 139, startPoint y: 236, endPoint x: 141, endPoint y: 189, distance: 47.2
click at [139, 237] on div "Tasks Add Checklist" at bounding box center [565, 277] width 1033 height 80
click at [141, 188] on p at bounding box center [565, 196] width 1014 height 19
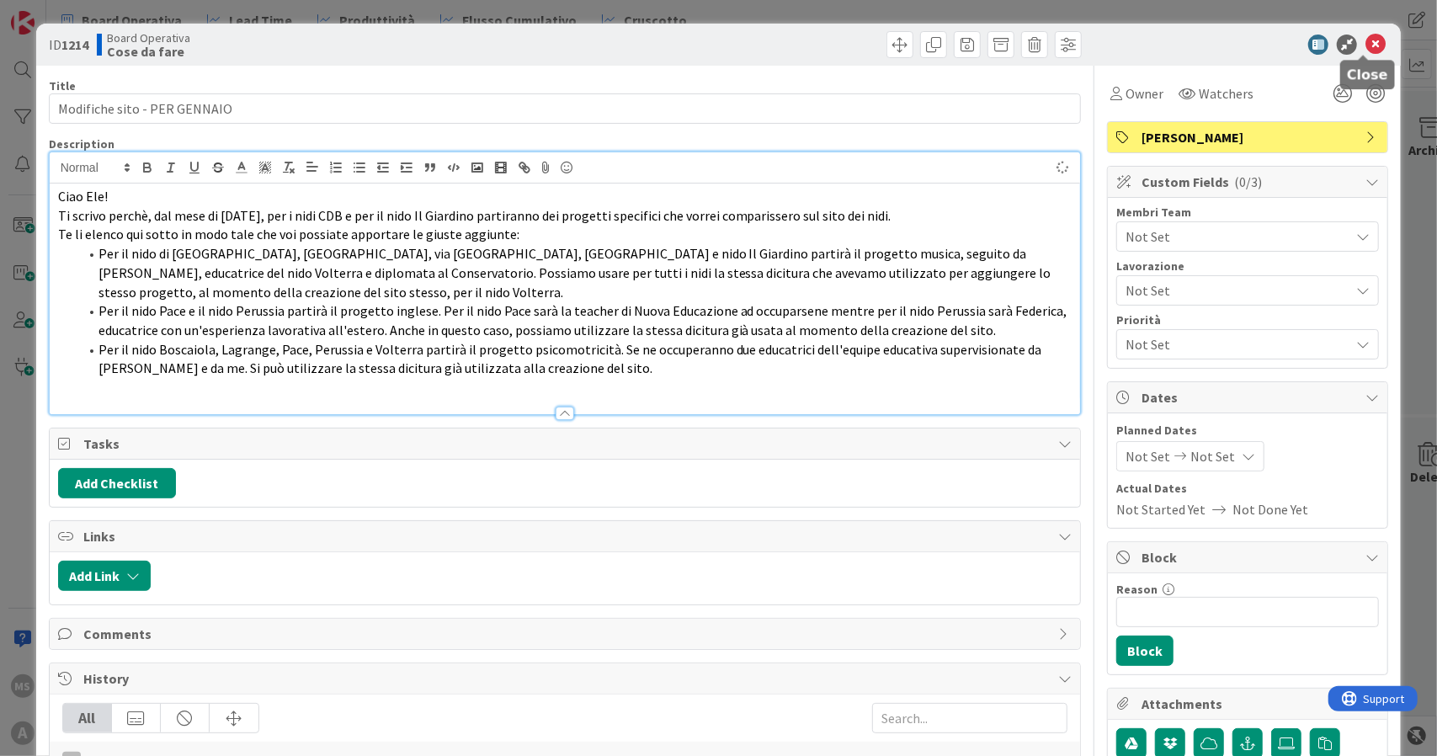
click at [1365, 43] on icon at bounding box center [1375, 45] width 20 height 20
